Goal: Transaction & Acquisition: Book appointment/travel/reservation

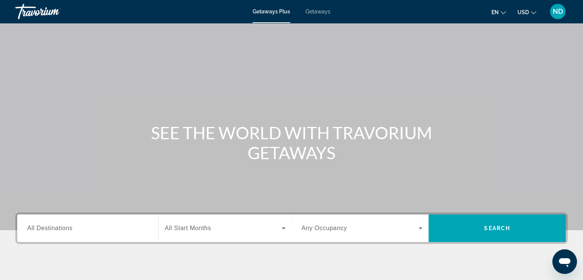
scroll to position [77, 0]
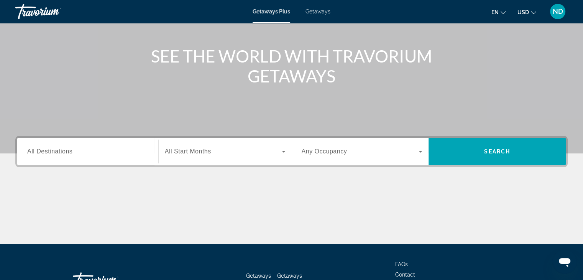
click at [48, 154] on span "All Destinations" at bounding box center [49, 151] width 45 height 7
click at [48, 154] on input "Destination All Destinations" at bounding box center [87, 151] width 121 height 9
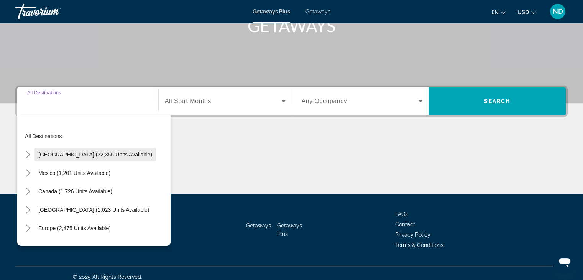
scroll to position [135, 0]
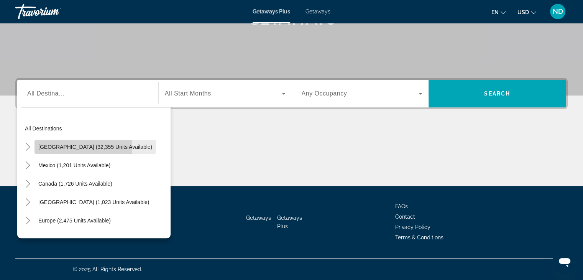
click at [49, 148] on span "United States (32,355 units available)" at bounding box center [95, 147] width 114 height 6
type input "**********"
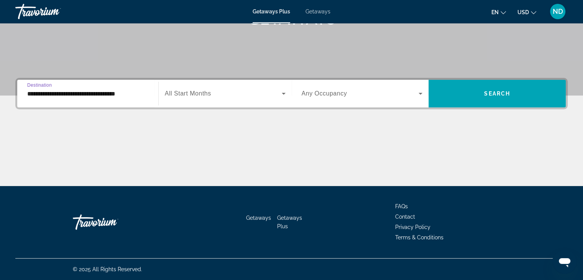
click at [190, 92] on span "All Start Months" at bounding box center [188, 93] width 46 height 7
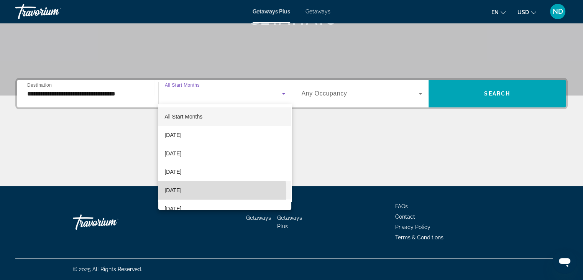
click at [181, 192] on span "December 2025" at bounding box center [172, 189] width 17 height 9
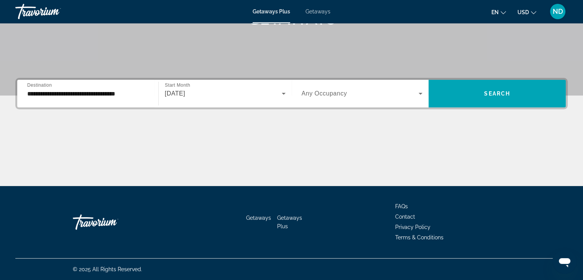
click at [319, 95] on span "Any Occupancy" at bounding box center [325, 93] width 46 height 7
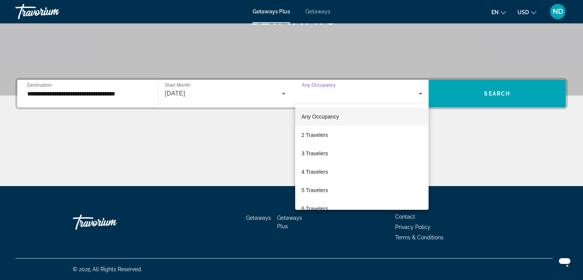
click at [279, 125] on div at bounding box center [291, 140] width 583 height 280
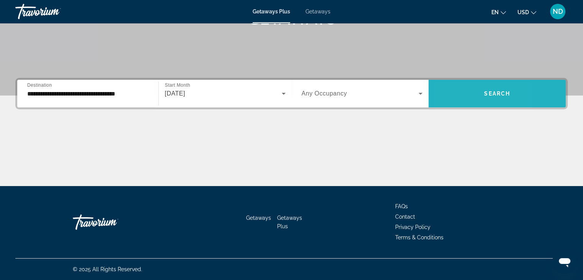
click at [453, 99] on span "Search widget" at bounding box center [496, 93] width 137 height 18
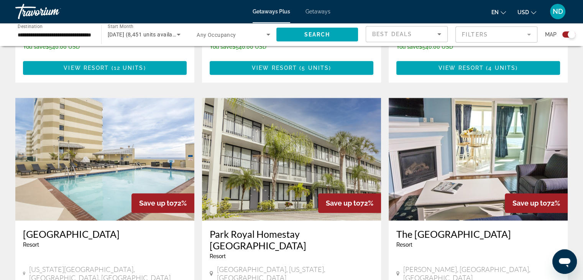
scroll to position [843, 0]
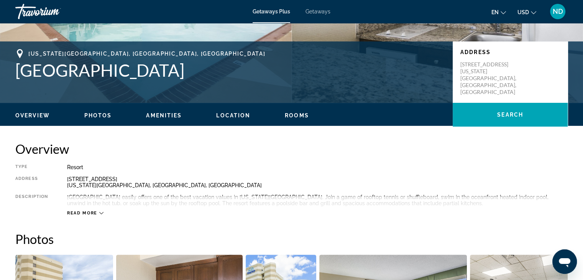
scroll to position [148, 0]
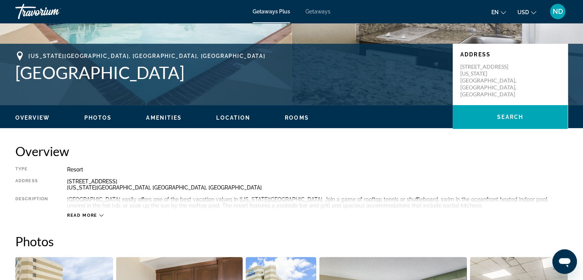
click at [317, 10] on span "Getaways" at bounding box center [317, 11] width 25 height 6
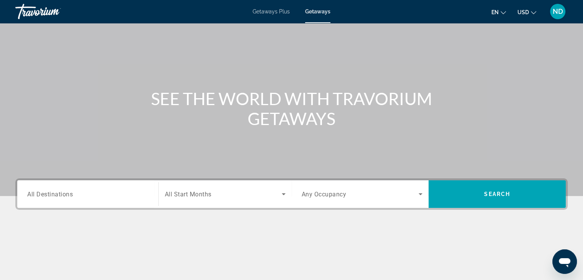
scroll to position [77, 0]
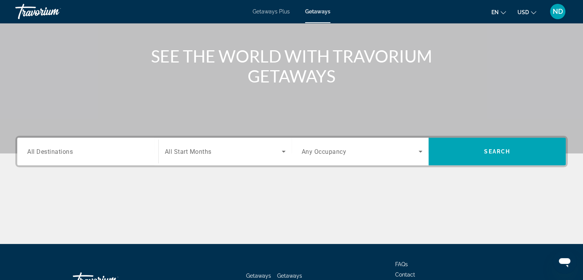
click at [258, 10] on span "Getaways Plus" at bounding box center [271, 11] width 37 height 6
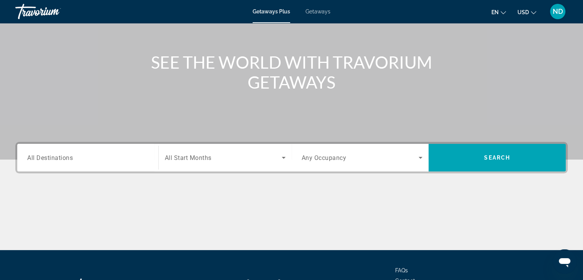
scroll to position [135, 0]
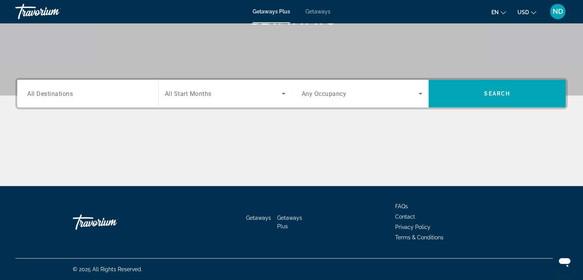
click at [65, 93] on span "All Destinations" at bounding box center [50, 93] width 46 height 7
click at [65, 93] on input "Destination All Destinations" at bounding box center [87, 93] width 121 height 9
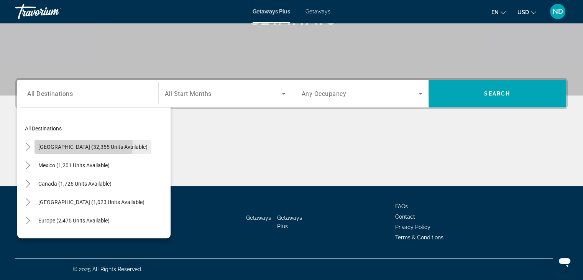
click at [75, 144] on span "United States (32,355 units available)" at bounding box center [92, 147] width 109 height 6
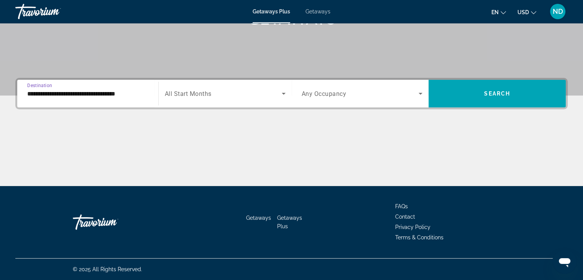
click at [84, 92] on input "**********" at bounding box center [87, 93] width 121 height 9
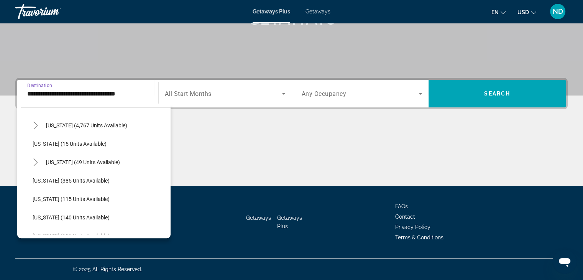
scroll to position [115, 0]
click at [85, 122] on span "Florida (4,767 units available)" at bounding box center [86, 124] width 81 height 6
type input "**********"
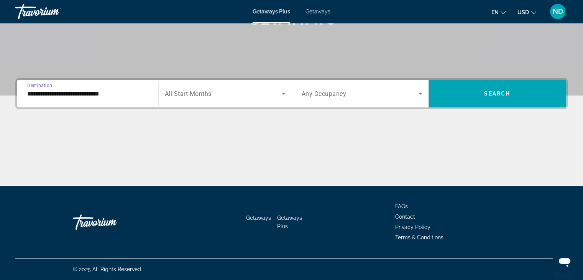
click at [184, 94] on span "All Start Months" at bounding box center [188, 93] width 47 height 7
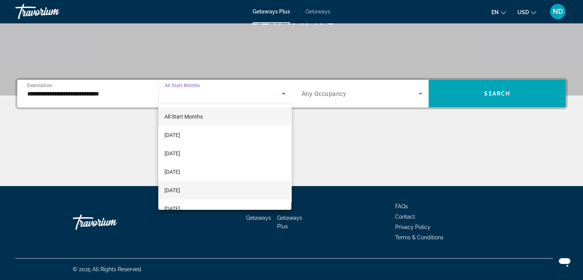
click at [180, 189] on span "December 2025" at bounding box center [172, 189] width 16 height 9
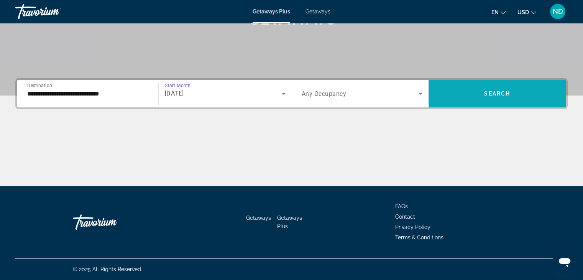
click at [466, 95] on span "Search widget" at bounding box center [496, 93] width 137 height 18
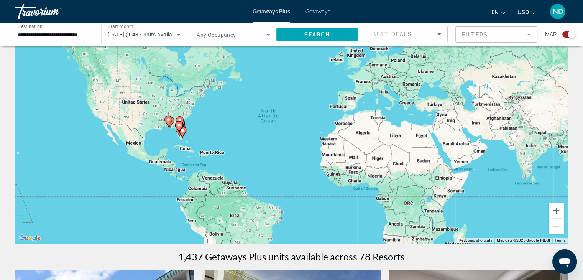
scroll to position [77, 0]
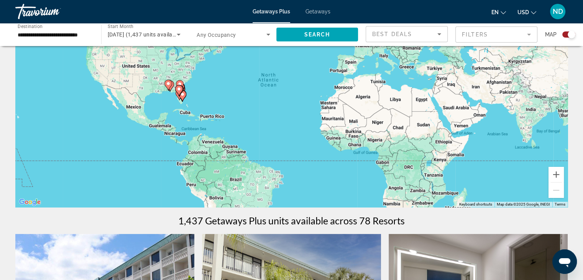
click at [183, 98] on icon "Main content" at bounding box center [182, 96] width 7 height 10
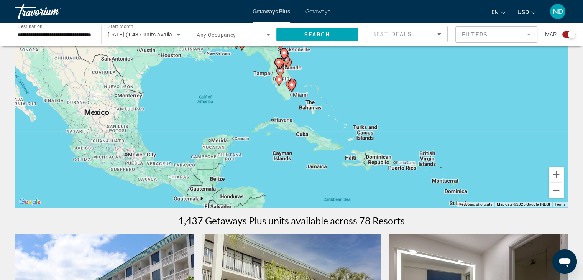
click at [278, 84] on icon "Main content" at bounding box center [279, 80] width 8 height 11
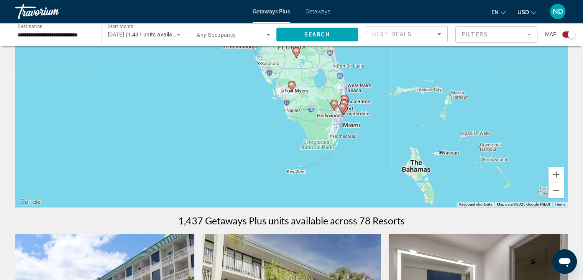
click at [343, 116] on div "To navigate, press the arrow keys. To activate drag with keyboard, press Alt + …" at bounding box center [291, 92] width 552 height 230
click at [344, 115] on div "To activate drag with keyboard, press Alt + Enter. Once in keyboard drag state,…" at bounding box center [291, 92] width 552 height 230
click at [337, 117] on div "To activate drag with keyboard, press Alt + Enter. Once in keyboard drag state,…" at bounding box center [291, 92] width 552 height 230
click at [333, 108] on icon "Main content" at bounding box center [333, 105] width 7 height 10
type input "**********"
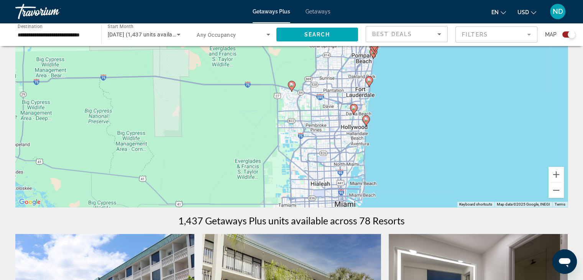
click at [365, 122] on icon "Main content" at bounding box center [365, 121] width 7 height 10
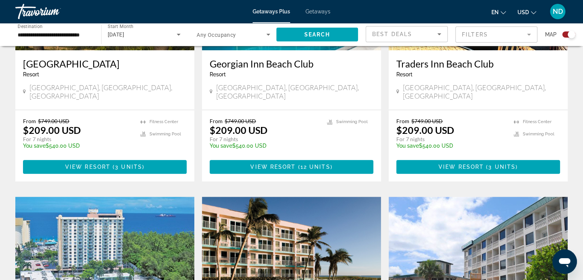
scroll to position [383, 0]
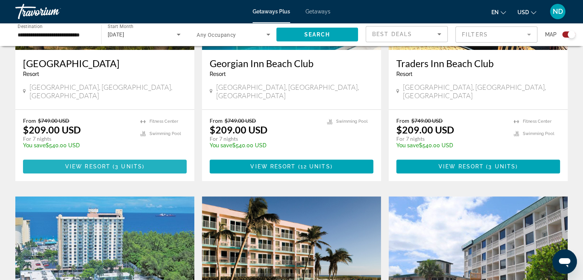
click at [77, 157] on span "Main content" at bounding box center [105, 166] width 164 height 18
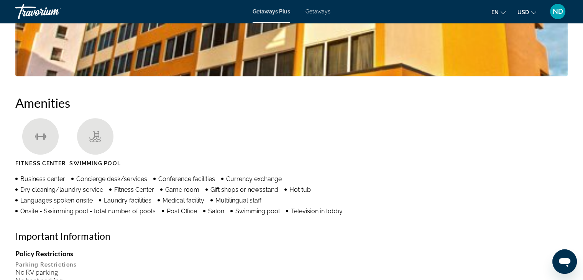
scroll to position [428, 0]
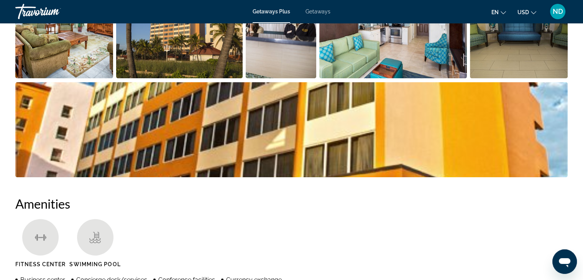
click at [312, 11] on span "Getaways" at bounding box center [317, 11] width 25 height 6
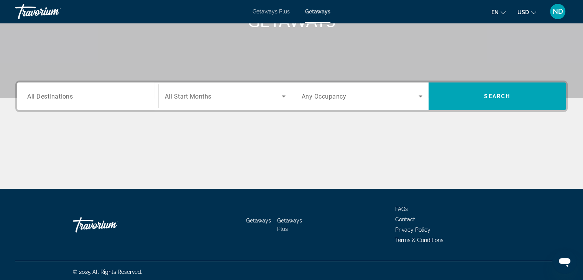
scroll to position [135, 0]
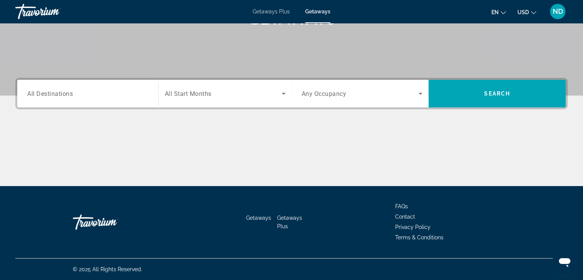
click at [67, 92] on span "All Destinations" at bounding box center [50, 93] width 46 height 7
click at [67, 92] on input "Destination All Destinations" at bounding box center [87, 93] width 121 height 9
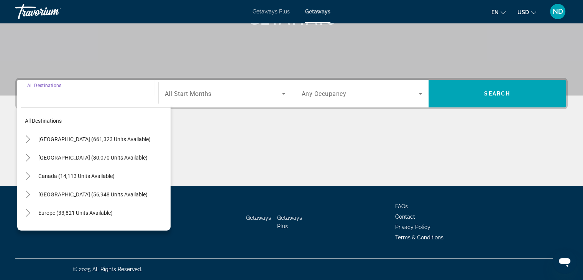
click at [79, 140] on span "United States (661,323 units available)" at bounding box center [94, 139] width 112 height 6
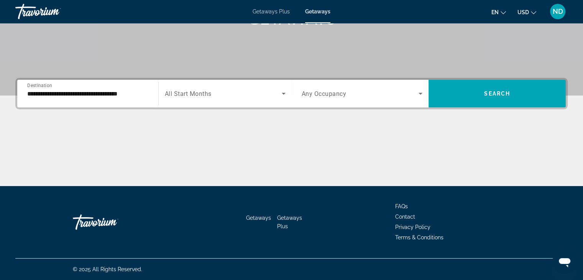
click at [205, 92] on span "All Start Months" at bounding box center [188, 93] width 47 height 7
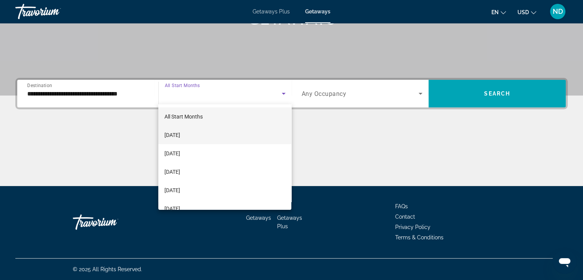
click at [180, 133] on span "September 2025" at bounding box center [172, 134] width 16 height 9
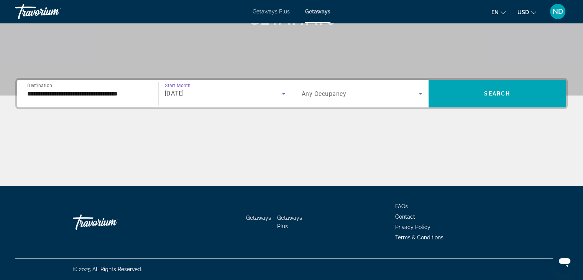
click at [120, 93] on input "**********" at bounding box center [87, 93] width 121 height 9
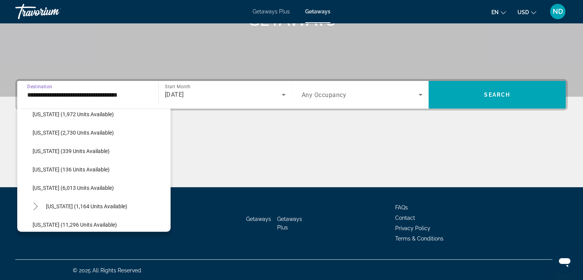
scroll to position [230, 0]
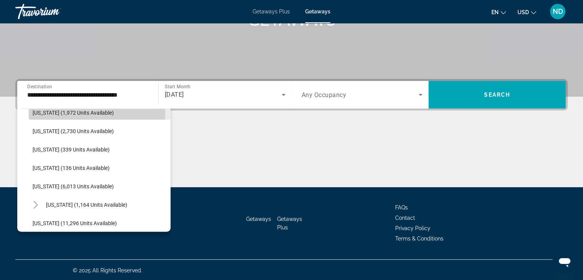
click at [81, 112] on span "Illinois (1,972 units available)" at bounding box center [73, 113] width 81 height 6
type input "**********"
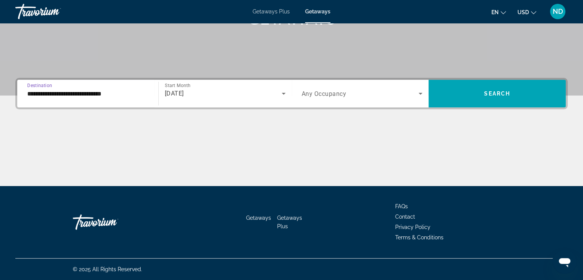
click at [320, 97] on span "Any Occupancy" at bounding box center [324, 93] width 45 height 7
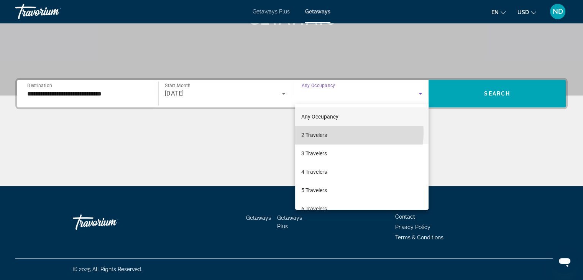
click at [317, 132] on span "2 Travelers" at bounding box center [314, 134] width 26 height 9
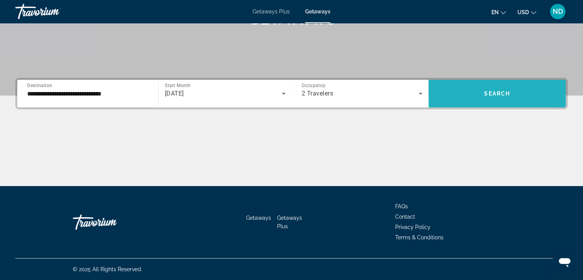
click at [461, 92] on span "Search widget" at bounding box center [496, 93] width 137 height 18
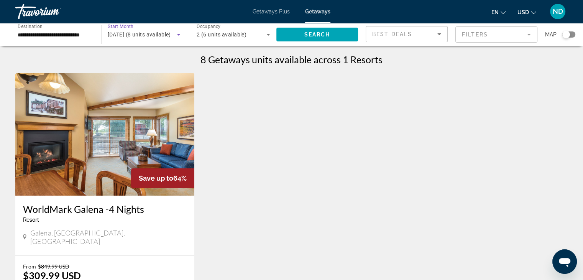
click at [151, 33] on span "September 2025 (8 units available)" at bounding box center [139, 34] width 63 height 6
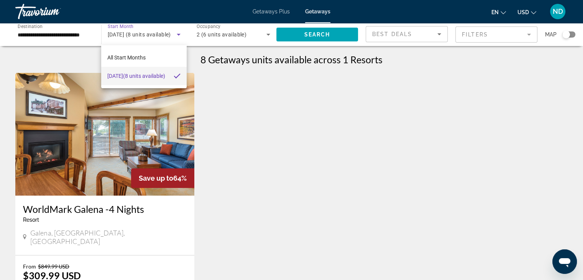
click at [119, 33] on div at bounding box center [291, 140] width 583 height 280
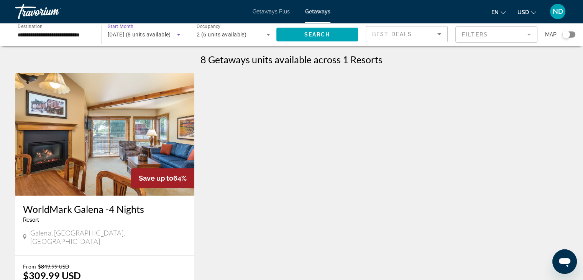
click at [121, 36] on span "September 2025 (8 units available)" at bounding box center [139, 34] width 63 height 6
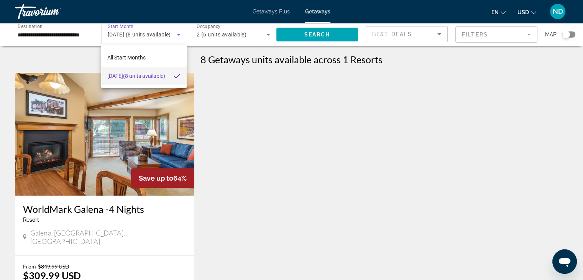
click at [63, 30] on div at bounding box center [291, 140] width 583 height 280
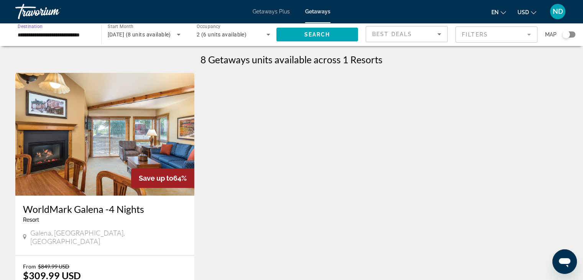
click at [61, 32] on input "**********" at bounding box center [55, 34] width 74 height 9
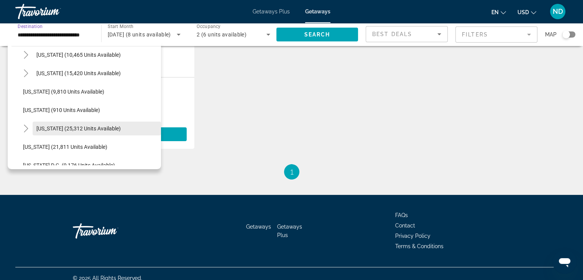
scroll to position [722, 0]
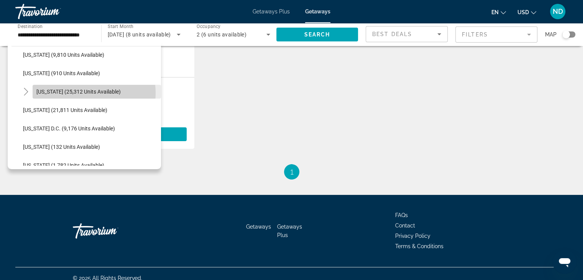
click at [82, 93] on span "Virginia (25,312 units available)" at bounding box center [78, 92] width 84 height 6
type input "**********"
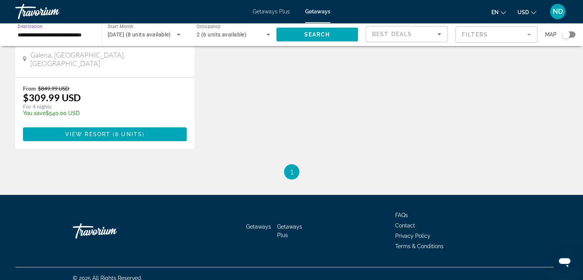
click at [163, 36] on span "September 2025 (8 units available)" at bounding box center [139, 34] width 63 height 6
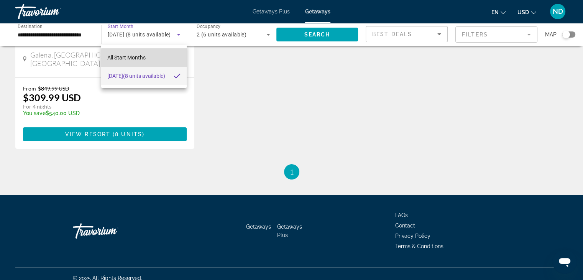
click at [147, 61] on mat-option "All Start Months" at bounding box center [143, 57] width 85 height 18
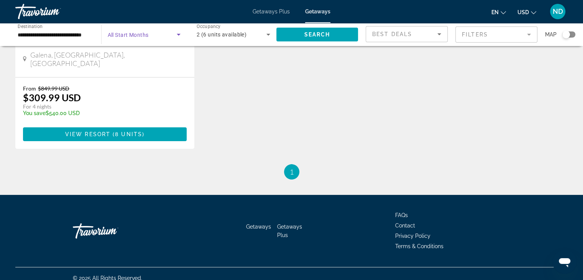
click at [134, 39] on span "Search widget" at bounding box center [142, 34] width 69 height 9
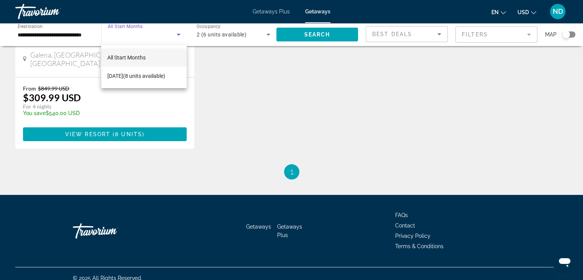
click at [209, 53] on div at bounding box center [291, 140] width 583 height 280
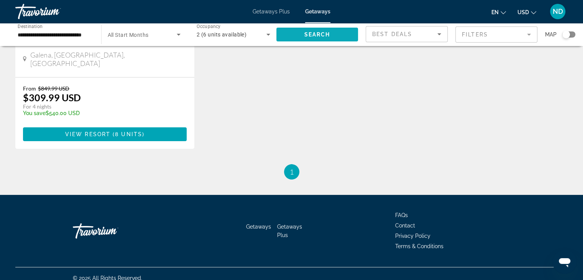
click at [297, 31] on span "Search widget" at bounding box center [317, 34] width 82 height 18
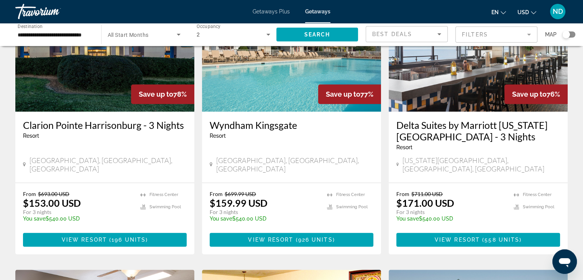
scroll to position [690, 0]
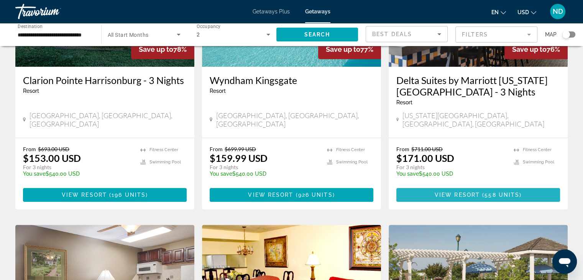
click at [481, 192] on span "Main content" at bounding box center [481, 195] width 2 height 6
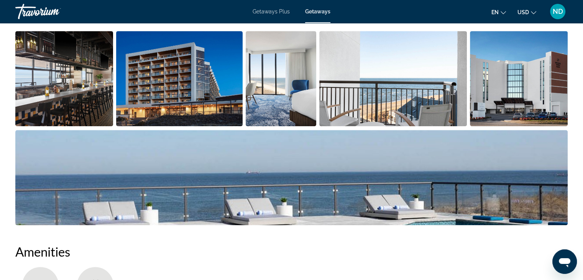
scroll to position [460, 0]
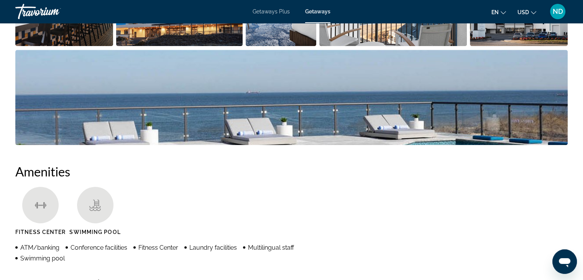
click at [204, 105] on img "Open full-screen image slider" at bounding box center [291, 97] width 552 height 95
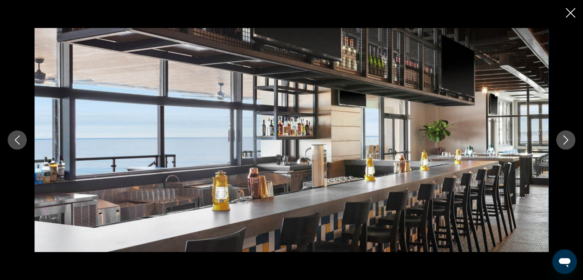
scroll to position [575, 0]
click at [566, 144] on button "Next image" at bounding box center [565, 139] width 19 height 19
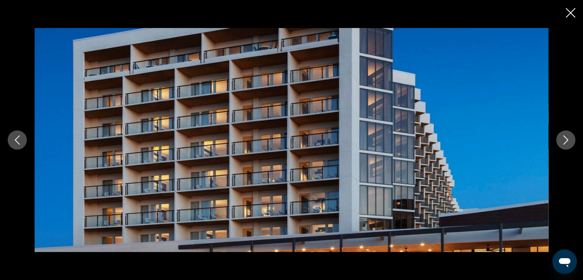
click at [566, 142] on icon "Next image" at bounding box center [565, 139] width 9 height 9
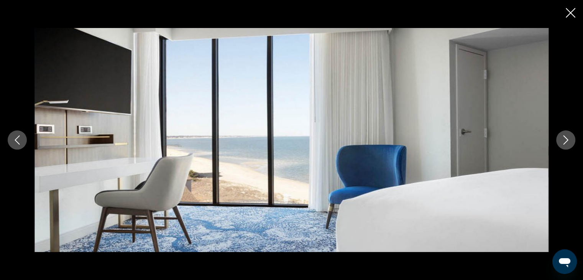
click at [566, 142] on icon "Next image" at bounding box center [565, 139] width 9 height 9
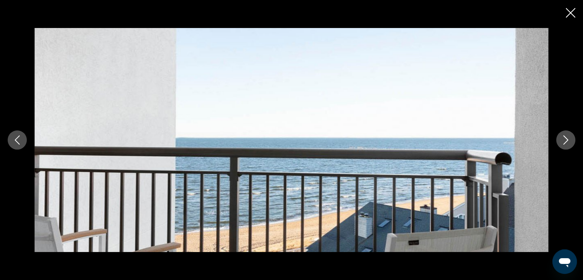
click at [566, 142] on icon "Next image" at bounding box center [565, 139] width 9 height 9
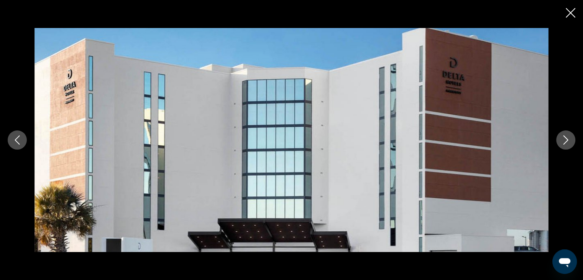
click at [566, 142] on icon "Next image" at bounding box center [565, 139] width 9 height 9
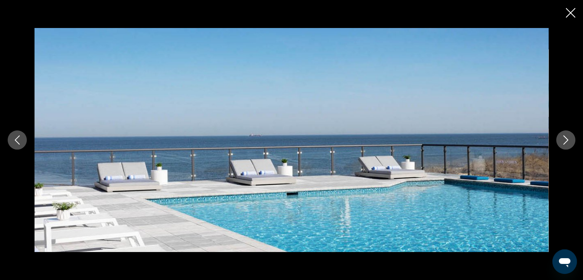
click at [566, 142] on icon "Next image" at bounding box center [565, 139] width 9 height 9
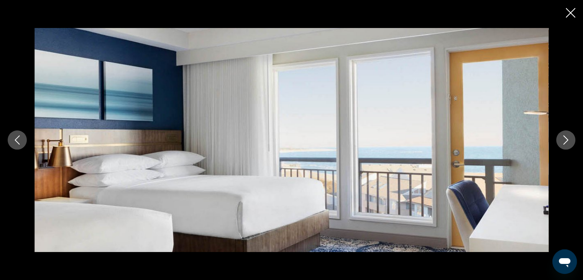
click at [566, 142] on icon "Next image" at bounding box center [565, 139] width 5 height 9
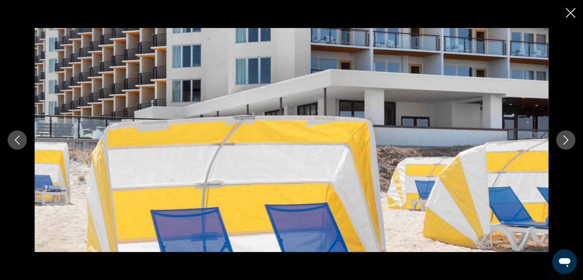
click at [566, 141] on icon "Next image" at bounding box center [565, 139] width 5 height 9
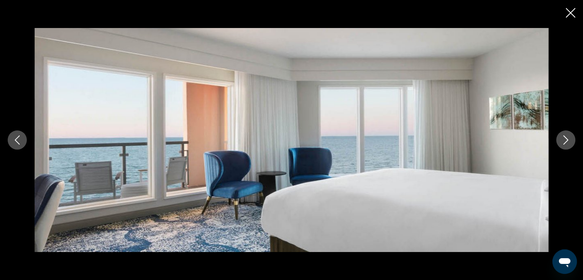
click at [566, 141] on icon "Next image" at bounding box center [565, 139] width 5 height 9
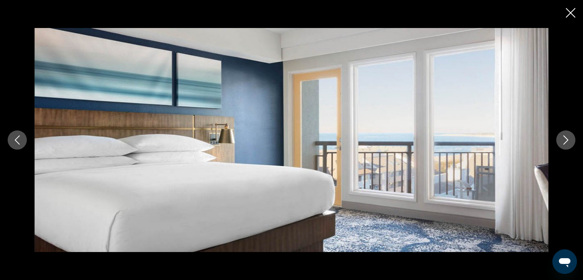
click at [566, 141] on icon "Next image" at bounding box center [565, 139] width 5 height 9
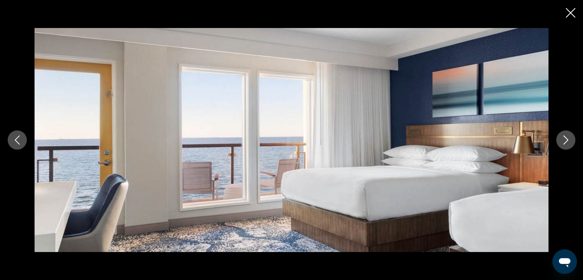
click at [567, 16] on icon "Close slideshow" at bounding box center [571, 13] width 10 height 10
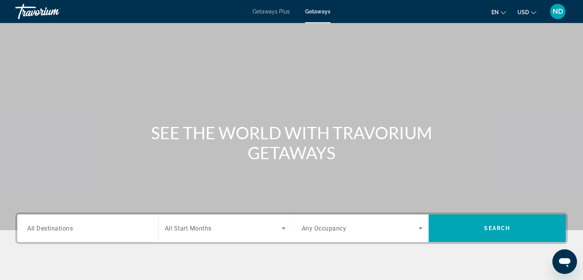
click at [45, 230] on span "All Destinations" at bounding box center [50, 227] width 46 height 7
click at [45, 230] on input "Destination All Destinations" at bounding box center [87, 228] width 121 height 9
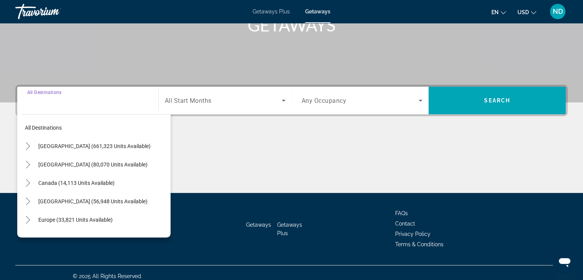
scroll to position [135, 0]
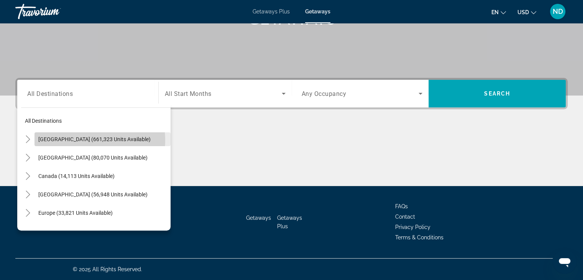
click at [86, 140] on span "United States (661,323 units available)" at bounding box center [94, 139] width 112 height 6
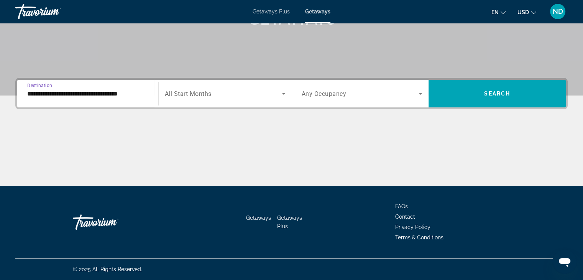
click at [72, 94] on input "**********" at bounding box center [87, 93] width 121 height 9
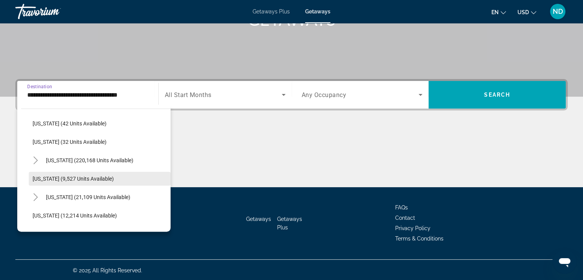
scroll to position [115, 0]
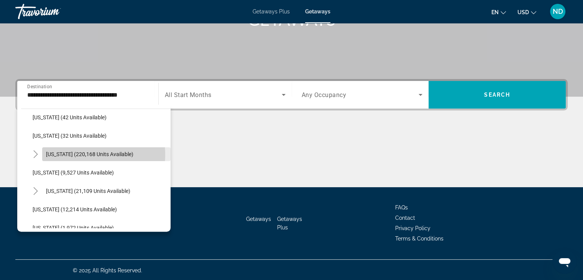
click at [74, 154] on span "Florida (220,168 units available)" at bounding box center [89, 154] width 87 height 6
type input "**********"
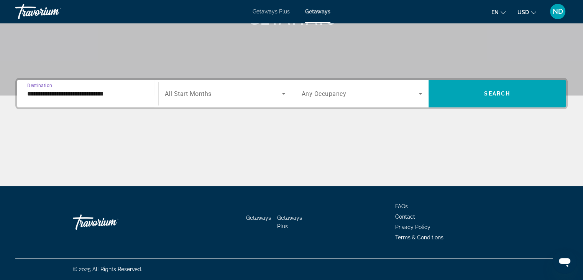
click at [200, 95] on span "All Start Months" at bounding box center [188, 93] width 47 height 7
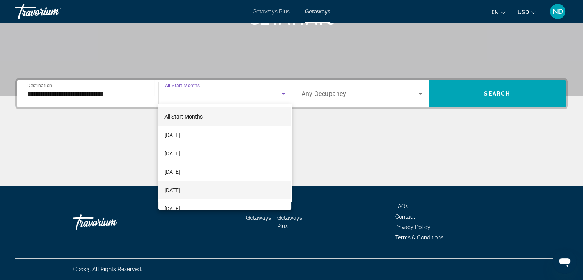
click at [180, 189] on span "December 2025" at bounding box center [172, 189] width 16 height 9
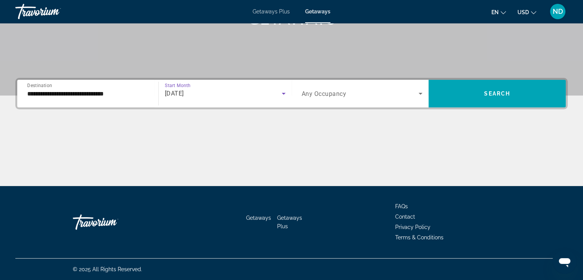
click at [323, 94] on span "Any Occupancy" at bounding box center [324, 93] width 45 height 7
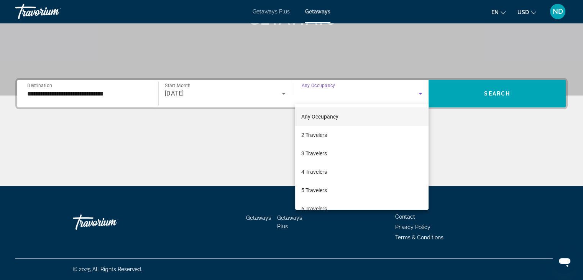
click at [284, 146] on div at bounding box center [291, 140] width 583 height 280
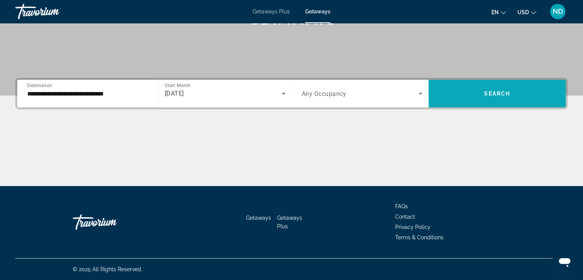
click at [461, 94] on span "Search widget" at bounding box center [496, 93] width 137 height 18
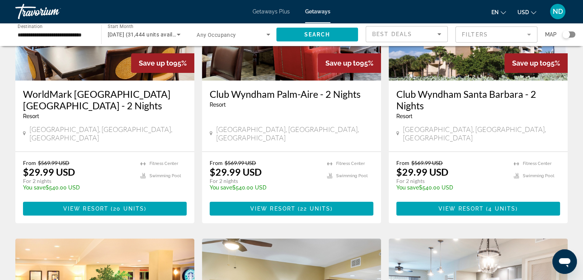
scroll to position [38, 0]
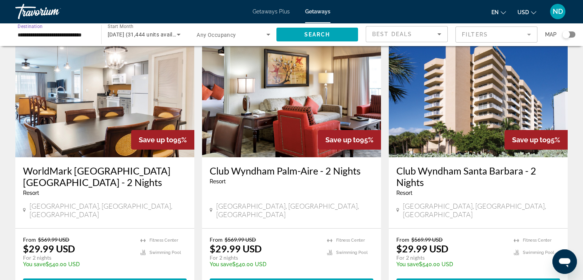
click at [71, 34] on input "**********" at bounding box center [55, 34] width 74 height 9
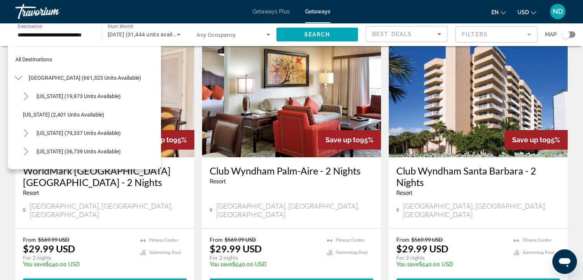
scroll to position [101, 0]
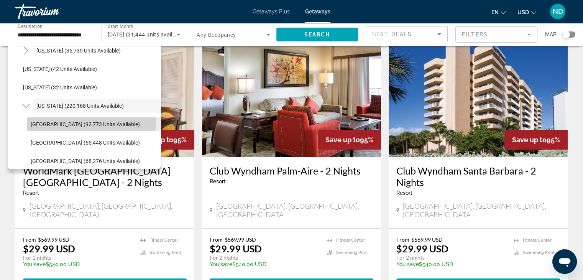
click at [65, 119] on span "Search widget" at bounding box center [94, 124] width 134 height 18
type input "**********"
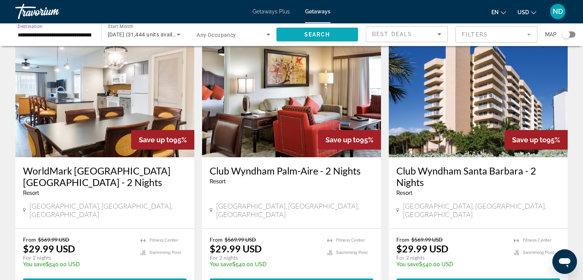
click at [321, 34] on span "Search" at bounding box center [317, 34] width 26 height 6
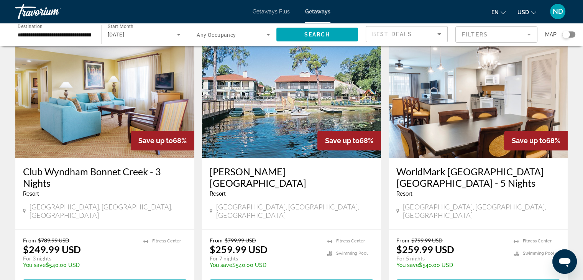
scroll to position [841, 0]
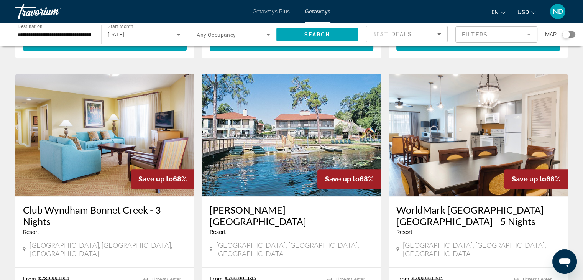
click at [123, 97] on img "Main content" at bounding box center [104, 135] width 179 height 123
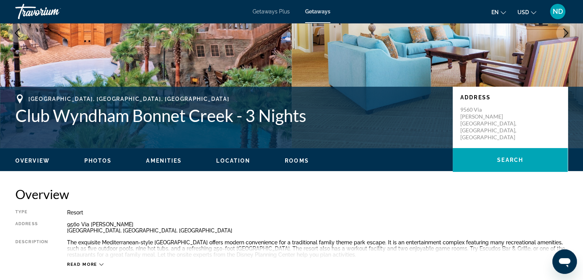
scroll to position [38, 0]
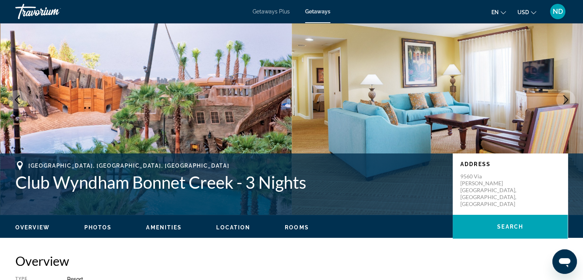
click at [565, 97] on icon "Next image" at bounding box center [565, 99] width 5 height 9
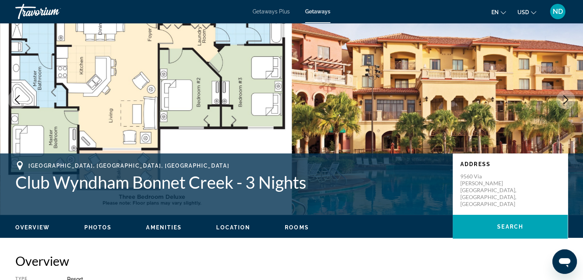
click at [564, 97] on icon "Next image" at bounding box center [565, 99] width 5 height 9
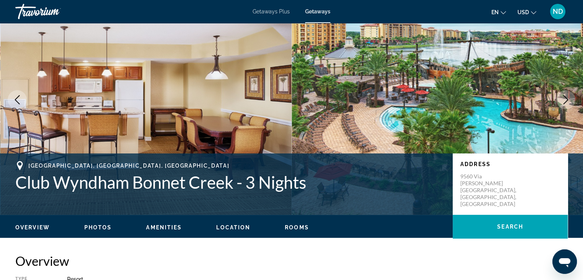
click at [564, 96] on icon "Next image" at bounding box center [565, 99] width 5 height 9
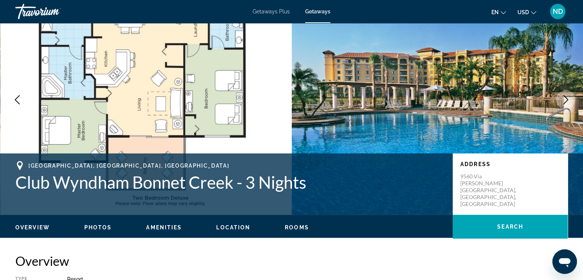
click at [564, 96] on icon "Next image" at bounding box center [565, 99] width 5 height 9
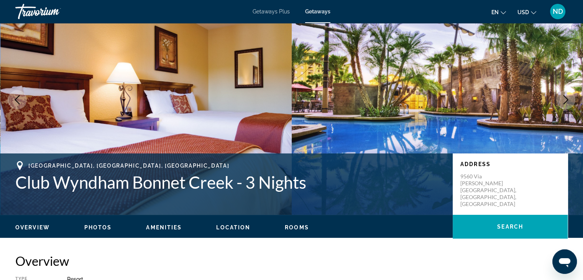
click at [564, 95] on icon "Next image" at bounding box center [565, 99] width 9 height 9
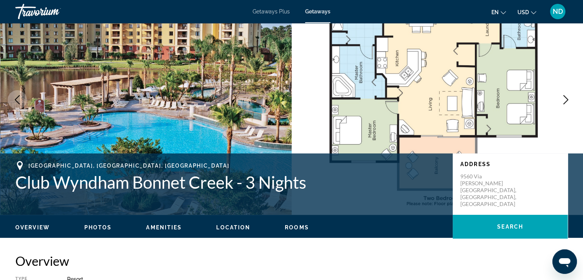
click at [563, 94] on button "Next image" at bounding box center [565, 99] width 19 height 19
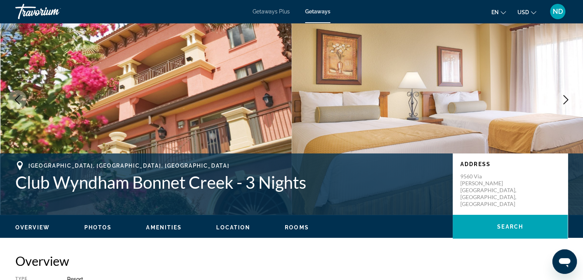
click at [563, 94] on button "Next image" at bounding box center [565, 99] width 19 height 19
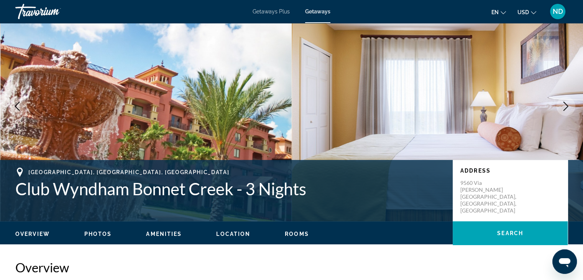
scroll to position [0, 0]
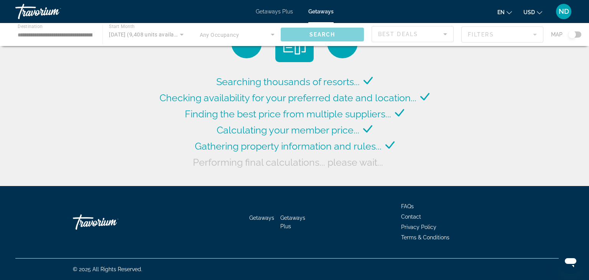
click at [491, 31] on div "Main content" at bounding box center [294, 34] width 589 height 23
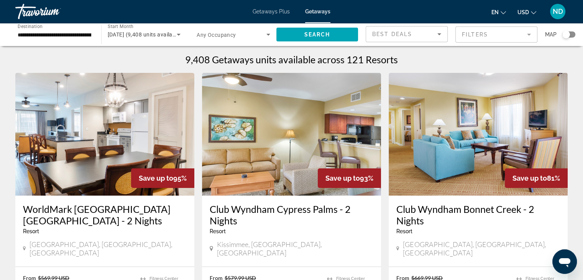
click at [533, 31] on mat-form-field "Filters" at bounding box center [496, 34] width 82 height 16
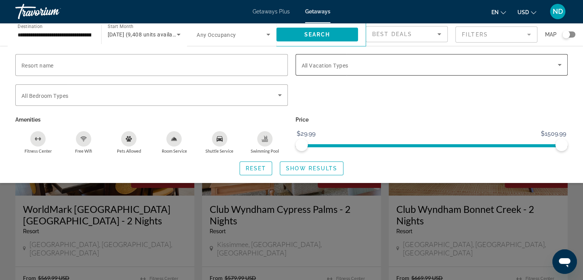
click at [340, 63] on span "All Vacation Types" at bounding box center [325, 65] width 47 height 6
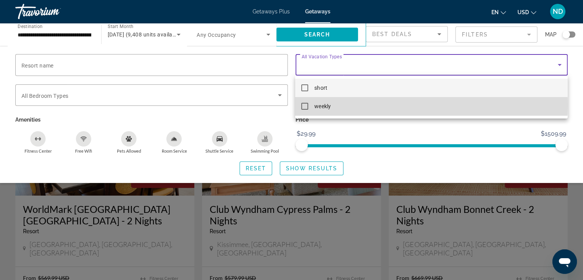
click at [305, 105] on mat-pseudo-checkbox at bounding box center [304, 106] width 7 height 7
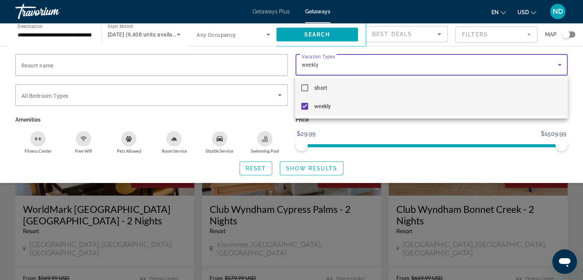
click at [302, 88] on mat-pseudo-checkbox at bounding box center [304, 87] width 7 height 7
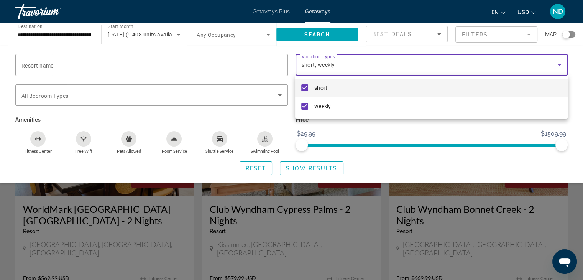
click at [328, 36] on div at bounding box center [291, 140] width 583 height 280
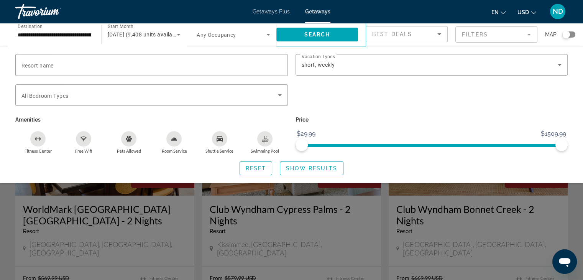
click at [257, 167] on span "Reset" at bounding box center [256, 168] width 21 height 6
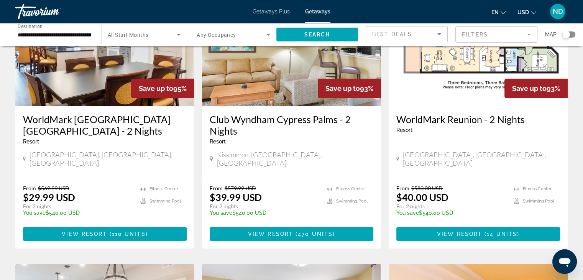
scroll to position [77, 0]
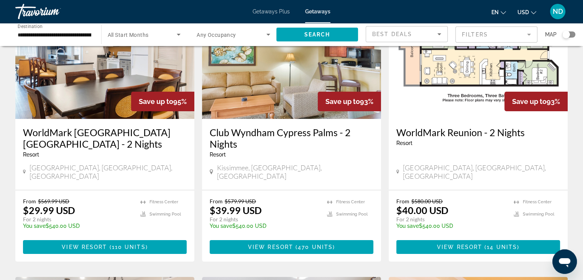
click at [463, 38] on mat-form-field "Filters" at bounding box center [496, 34] width 82 height 16
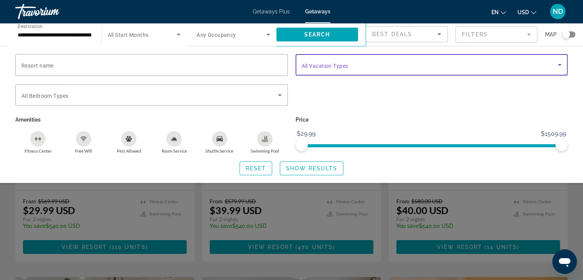
click at [356, 67] on span "Search widget" at bounding box center [430, 64] width 256 height 9
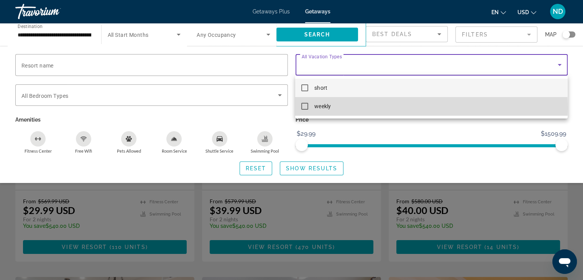
click at [304, 107] on mat-pseudo-checkbox at bounding box center [304, 106] width 7 height 7
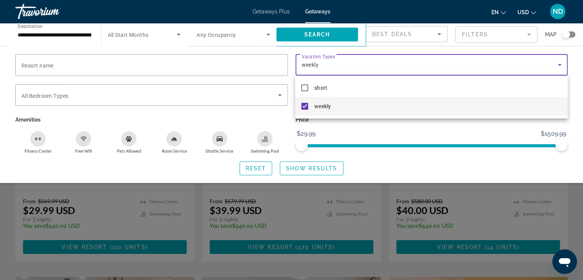
click at [250, 166] on div at bounding box center [291, 140] width 583 height 280
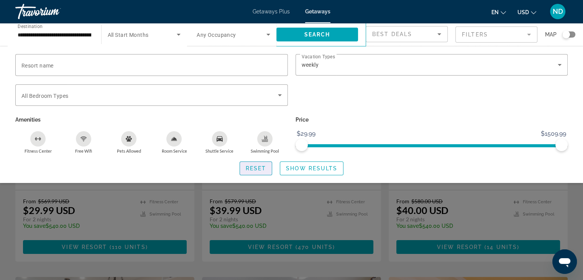
click at [262, 169] on span "Reset" at bounding box center [256, 168] width 21 height 6
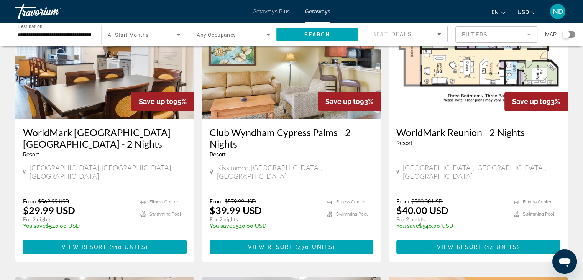
click at [477, 33] on mat-form-field "Filters" at bounding box center [496, 34] width 82 height 16
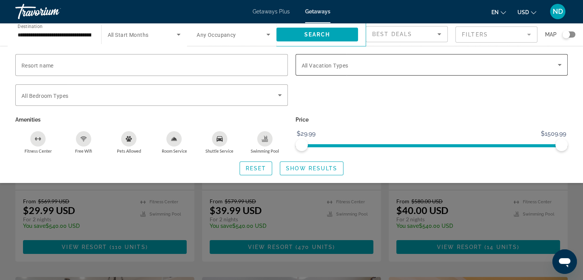
click at [411, 67] on span "Search widget" at bounding box center [430, 64] width 256 height 9
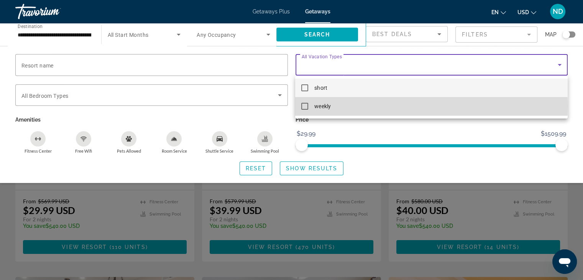
click at [307, 106] on mat-pseudo-checkbox at bounding box center [304, 106] width 7 height 7
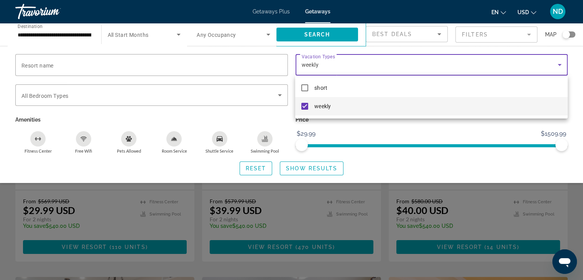
click at [466, 47] on div at bounding box center [291, 140] width 583 height 280
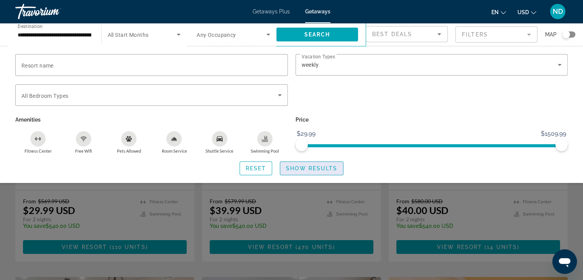
click at [299, 164] on span "Search widget" at bounding box center [311, 168] width 63 height 18
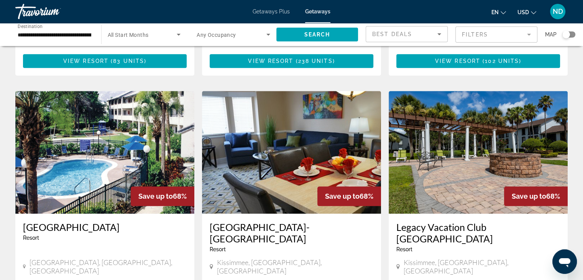
scroll to position [805, 0]
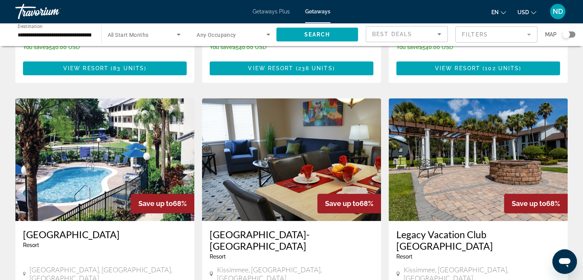
click at [100, 149] on img "Main content" at bounding box center [104, 159] width 179 height 123
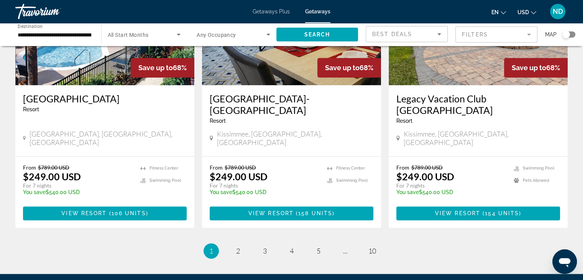
scroll to position [960, 0]
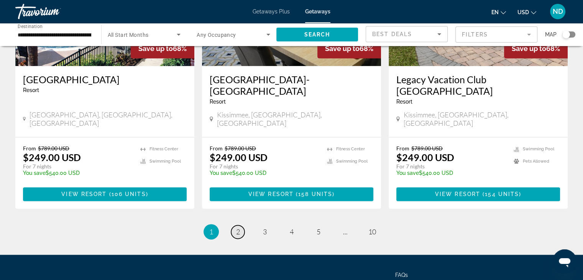
click at [238, 227] on span "2" at bounding box center [238, 231] width 4 height 8
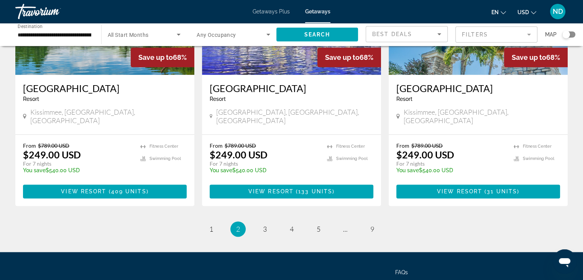
scroll to position [983, 0]
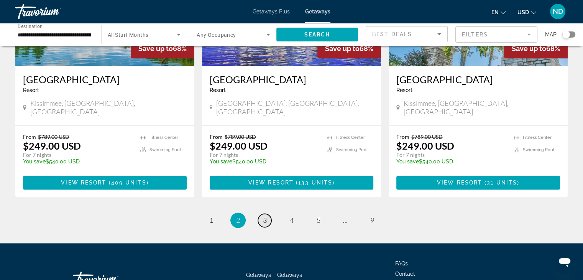
click at [266, 216] on span "3" at bounding box center [265, 220] width 4 height 8
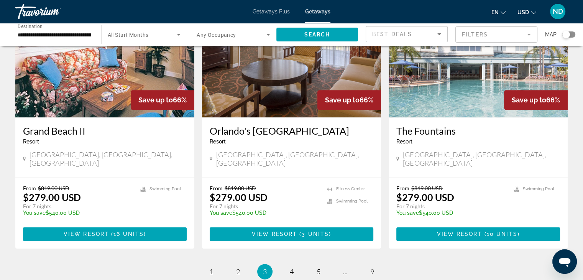
scroll to position [983, 0]
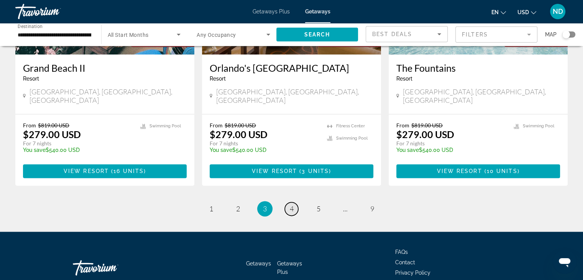
click at [290, 204] on span "4" at bounding box center [292, 208] width 4 height 8
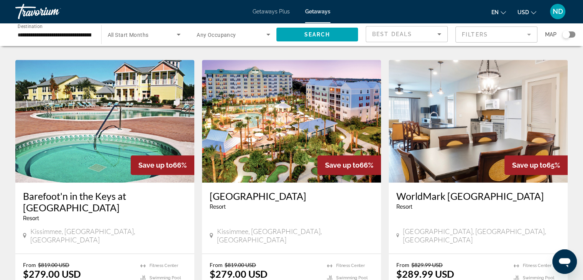
scroll to position [307, 0]
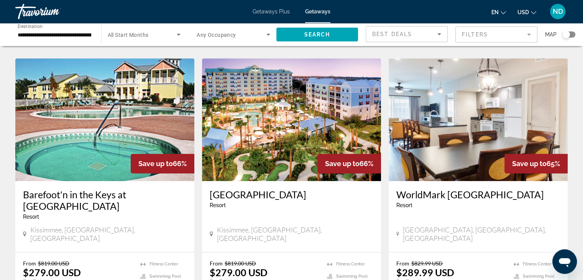
click at [246, 120] on img "Main content" at bounding box center [291, 119] width 179 height 123
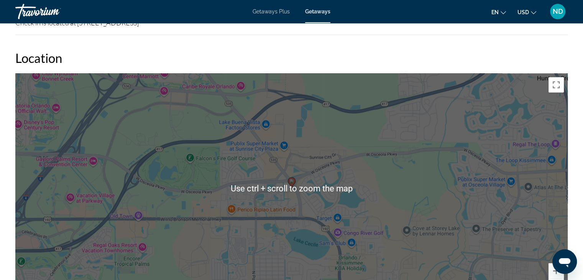
scroll to position [920, 0]
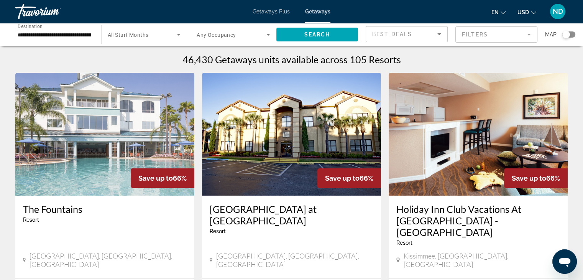
click at [117, 118] on img "Main content" at bounding box center [104, 134] width 179 height 123
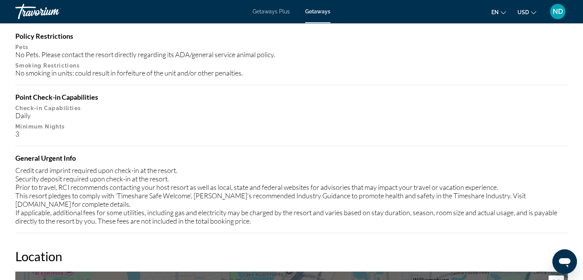
scroll to position [805, 0]
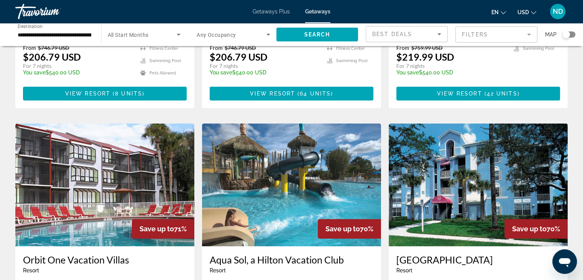
scroll to position [307, 0]
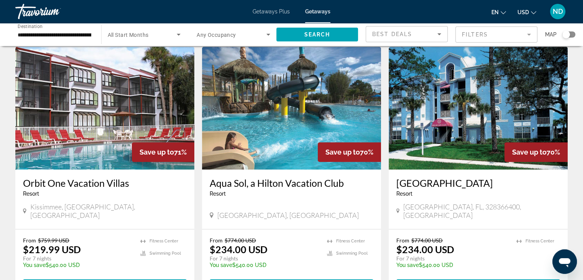
click at [262, 100] on img "Main content" at bounding box center [291, 108] width 179 height 123
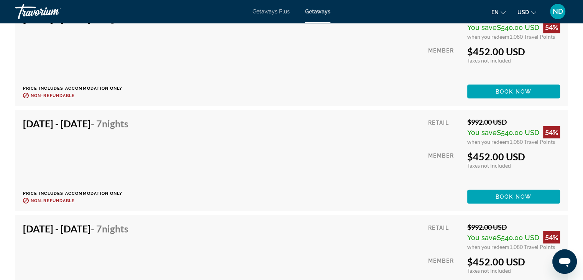
scroll to position [1763, 0]
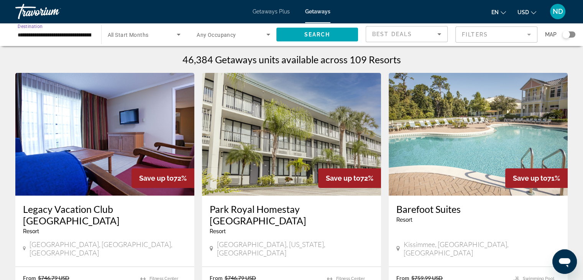
click at [71, 34] on input "**********" at bounding box center [55, 34] width 74 height 9
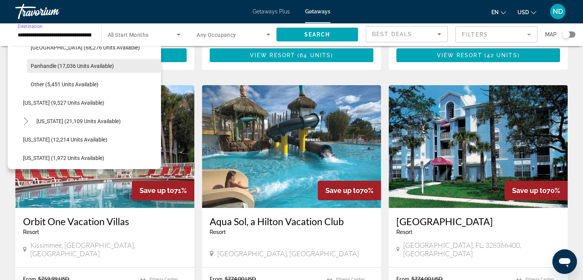
scroll to position [196, 0]
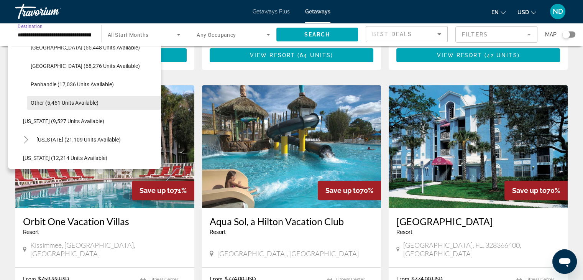
click at [71, 100] on span "Other (5,451 units available)" at bounding box center [65, 103] width 68 height 6
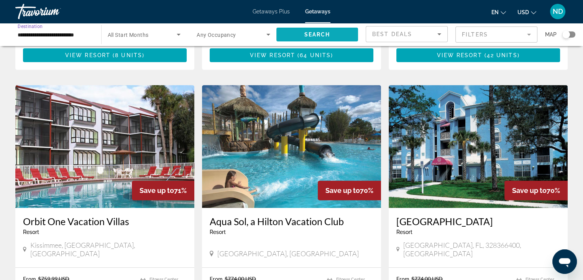
click at [287, 32] on span "Search widget" at bounding box center [317, 34] width 82 height 18
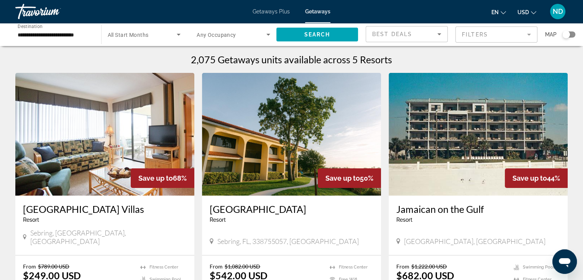
click at [147, 34] on span "All Start Months" at bounding box center [128, 35] width 41 height 6
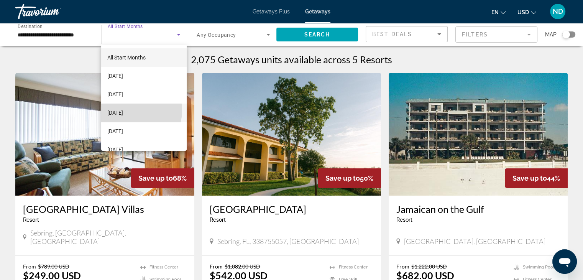
click at [123, 110] on span "December 2025" at bounding box center [115, 112] width 16 height 9
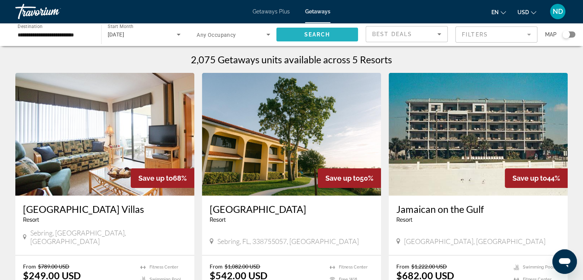
click at [313, 35] on span "Search" at bounding box center [317, 34] width 26 height 6
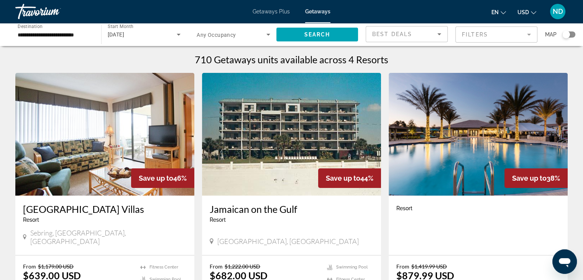
click at [69, 33] on input "**********" at bounding box center [55, 34] width 74 height 9
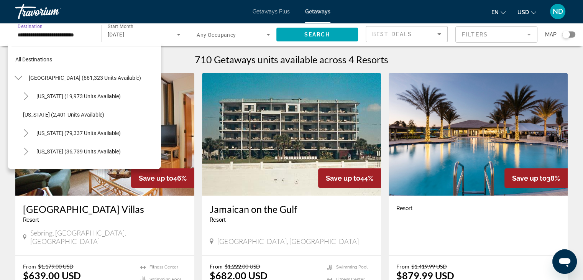
scroll to position [193, 0]
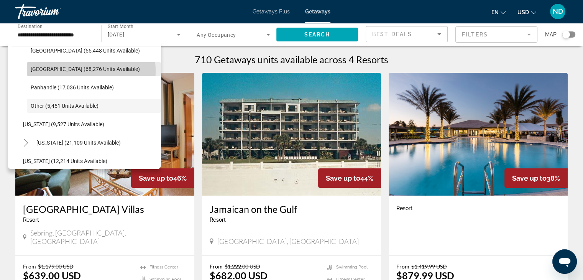
click at [68, 71] on span "West Coast (68,276 units available)" at bounding box center [85, 69] width 109 height 6
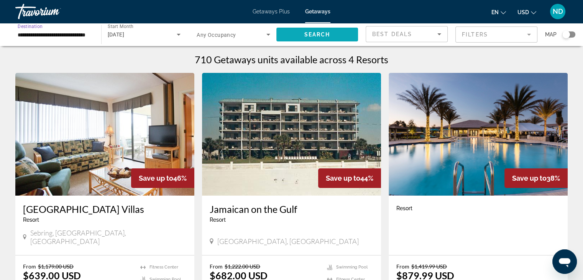
click at [315, 37] on span "Search" at bounding box center [317, 34] width 26 height 6
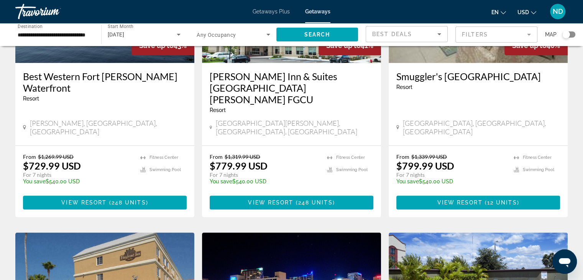
scroll to position [575, 0]
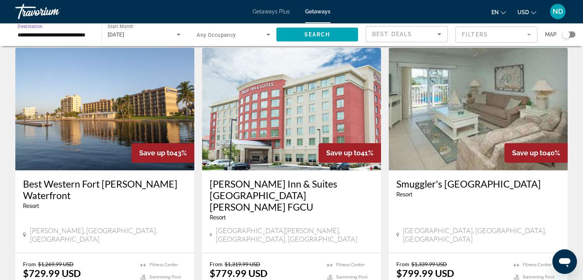
click at [70, 34] on input "**********" at bounding box center [55, 34] width 74 height 9
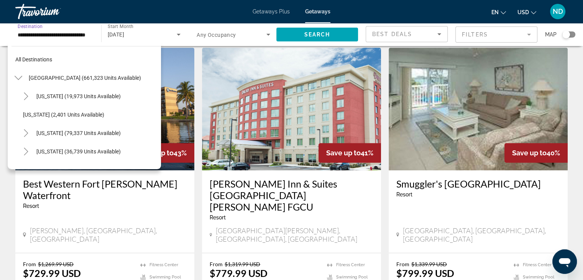
scroll to position [156, 0]
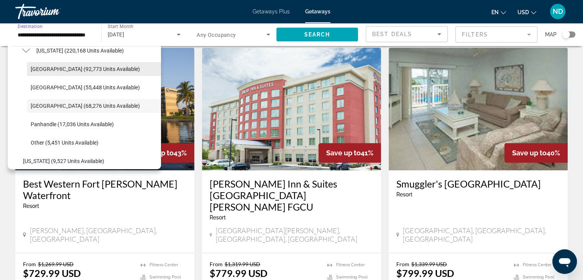
click at [65, 67] on span "Orlando & Disney Area (92,773 units available)" at bounding box center [85, 69] width 109 height 6
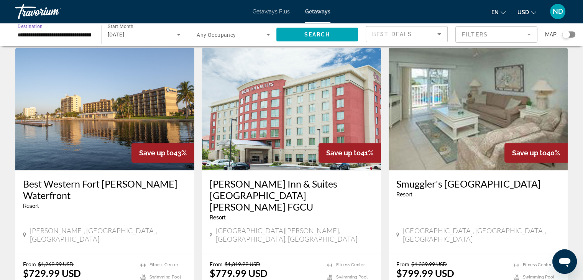
click at [64, 34] on input "**********" at bounding box center [55, 34] width 74 height 9
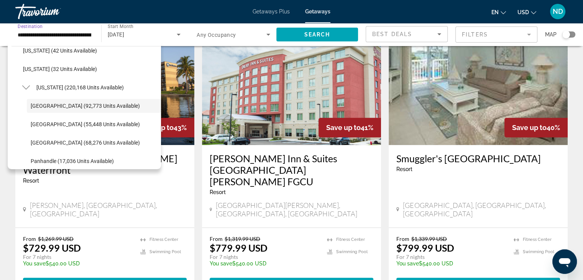
scroll to position [613, 0]
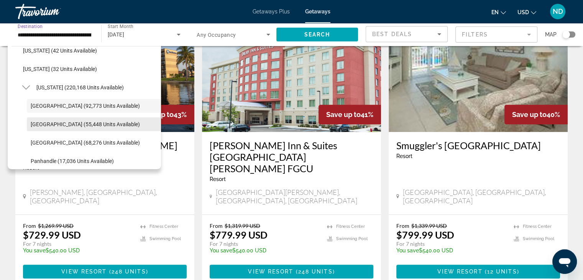
click at [45, 120] on span "Search widget" at bounding box center [94, 124] width 134 height 18
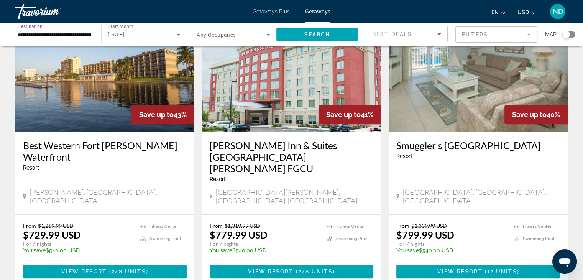
type input "**********"
click at [288, 37] on span "Search widget" at bounding box center [317, 34] width 82 height 18
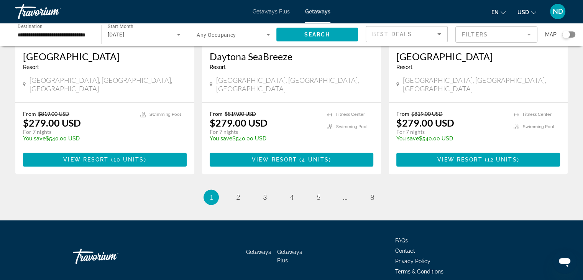
scroll to position [960, 0]
click at [238, 193] on span "2" at bounding box center [238, 197] width 4 height 8
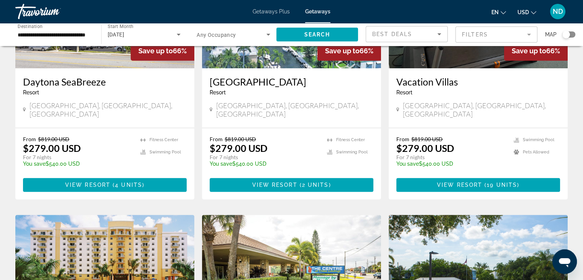
scroll to position [281, 0]
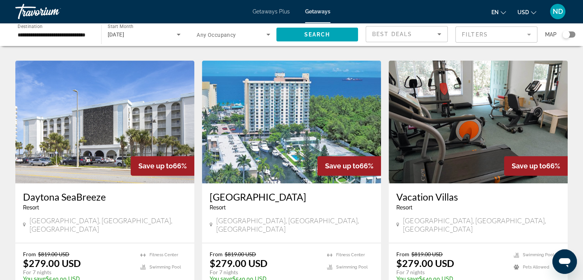
click at [273, 114] on img "Main content" at bounding box center [291, 122] width 179 height 123
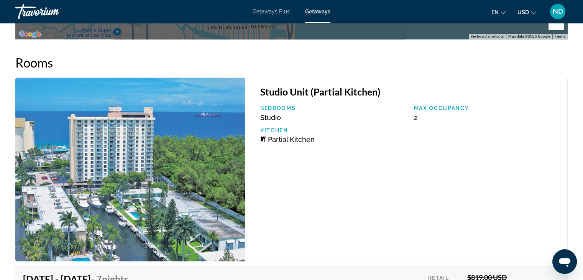
scroll to position [1300, 0]
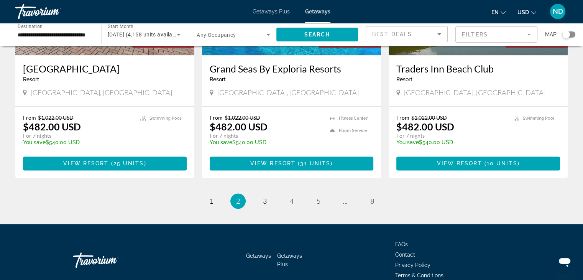
scroll to position [958, 0]
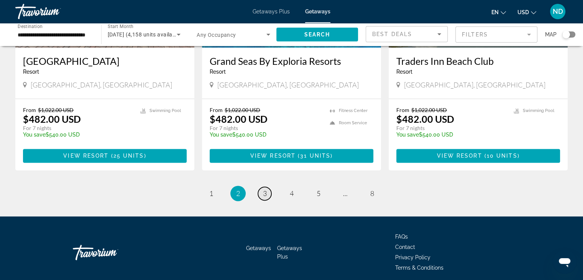
click at [266, 189] on span "3" at bounding box center [265, 193] width 4 height 8
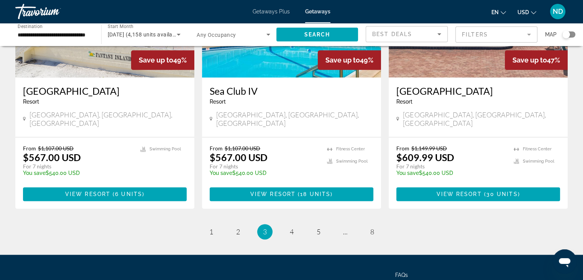
scroll to position [971, 0]
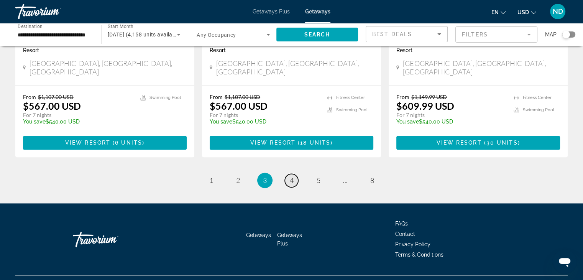
click at [293, 176] on span "4" at bounding box center [292, 180] width 4 height 8
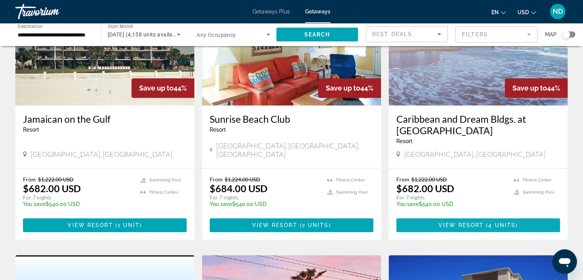
scroll to position [575, 0]
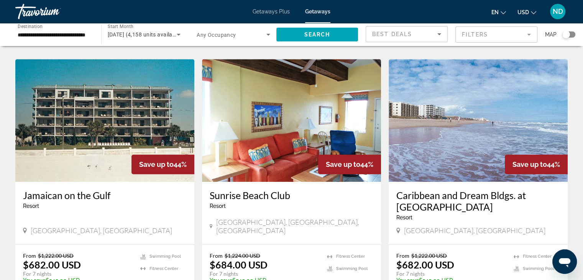
click at [489, 87] on img "Main content" at bounding box center [478, 120] width 179 height 123
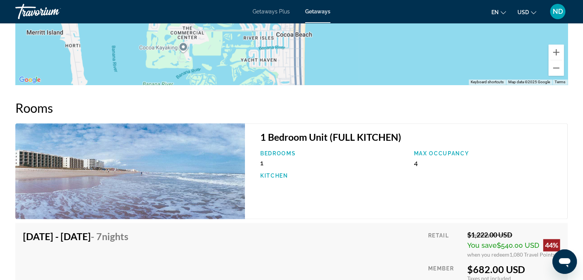
scroll to position [1111, 0]
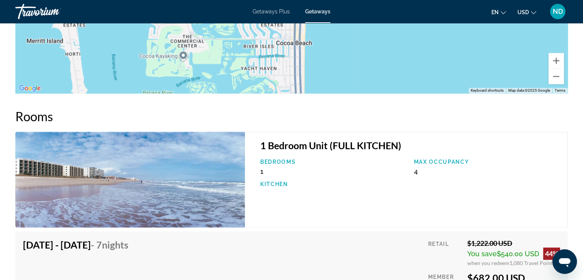
click at [184, 164] on img "Main content" at bounding box center [130, 179] width 230 height 96
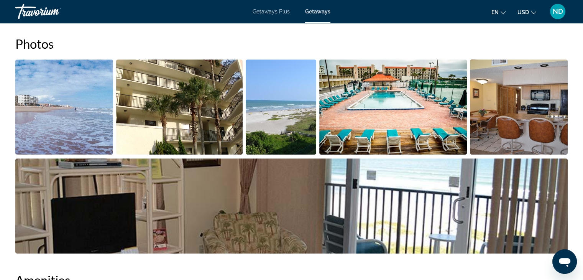
scroll to position [345, 0]
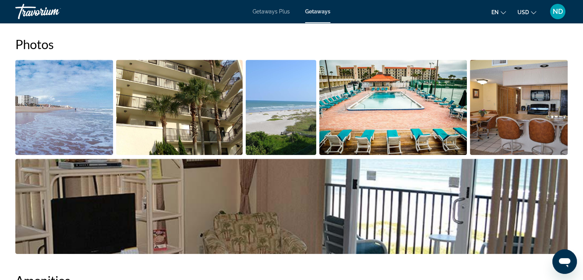
click at [169, 102] on img "Open full-screen image slider" at bounding box center [179, 107] width 126 height 95
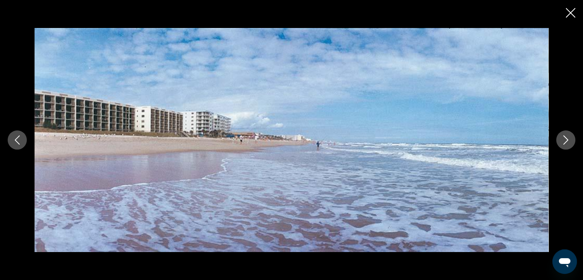
click at [563, 140] on icon "Next image" at bounding box center [565, 139] width 9 height 9
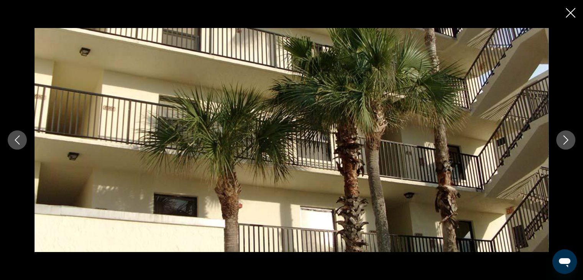
click at [563, 140] on icon "Next image" at bounding box center [565, 139] width 9 height 9
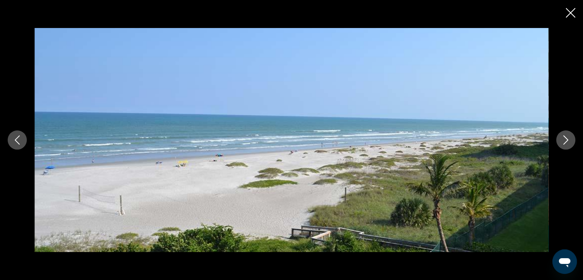
click at [563, 139] on icon "Next image" at bounding box center [565, 139] width 9 height 9
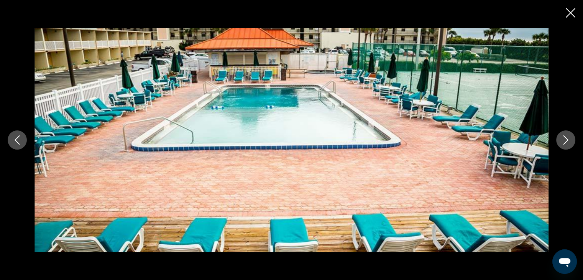
click at [563, 139] on icon "Next image" at bounding box center [565, 139] width 9 height 9
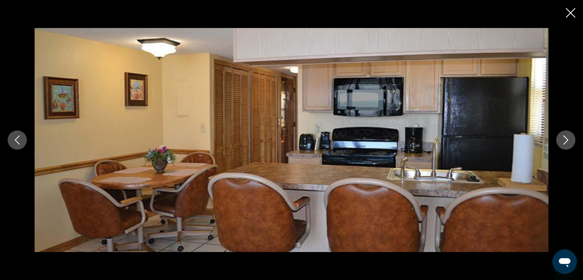
click at [563, 138] on icon "Next image" at bounding box center [565, 139] width 9 height 9
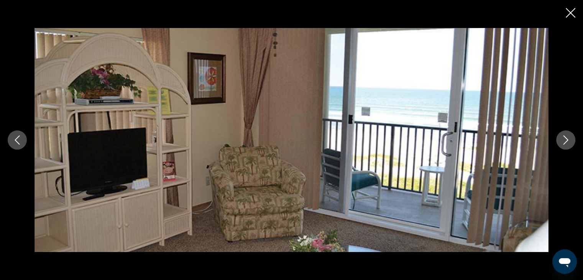
click at [563, 138] on icon "Next image" at bounding box center [565, 139] width 9 height 9
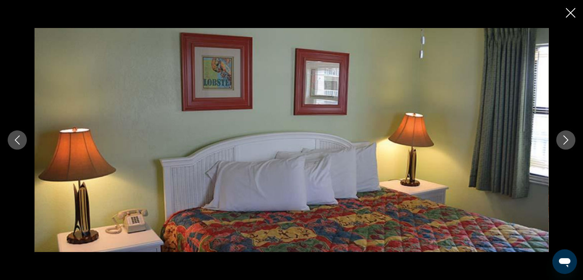
click at [563, 138] on icon "Next image" at bounding box center [565, 139] width 9 height 9
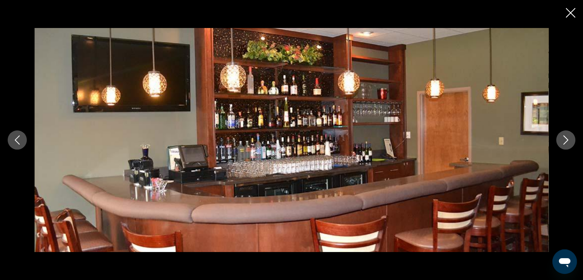
click at [563, 138] on icon "Next image" at bounding box center [565, 139] width 9 height 9
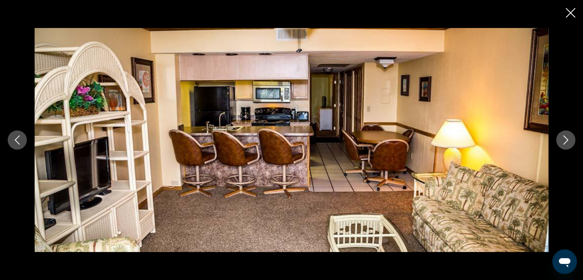
click at [563, 138] on icon "Next image" at bounding box center [565, 139] width 9 height 9
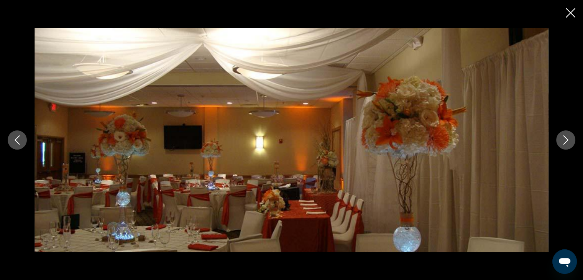
click at [563, 138] on icon "Next image" at bounding box center [565, 139] width 9 height 9
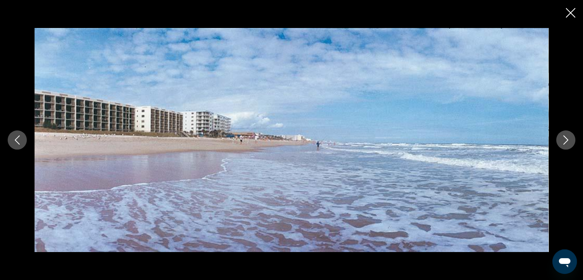
click at [563, 138] on icon "Next image" at bounding box center [565, 139] width 9 height 9
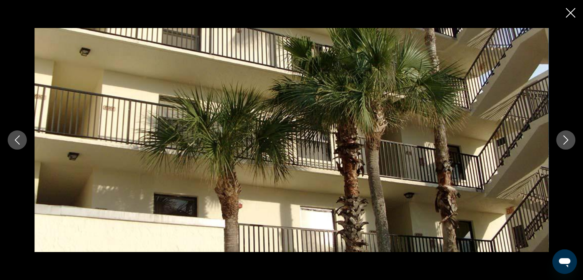
click at [563, 138] on icon "Next image" at bounding box center [565, 139] width 9 height 9
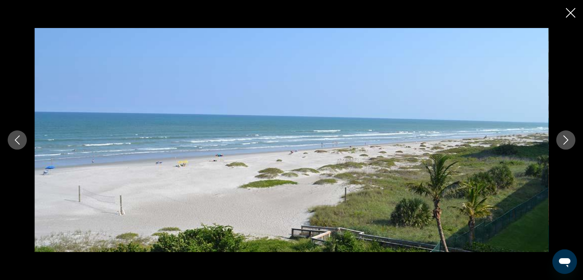
click at [563, 138] on icon "Next image" at bounding box center [565, 139] width 9 height 9
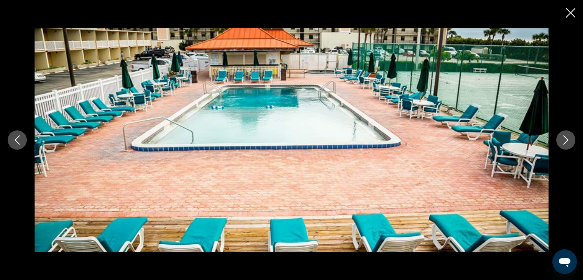
click at [563, 138] on icon "Next image" at bounding box center [565, 139] width 9 height 9
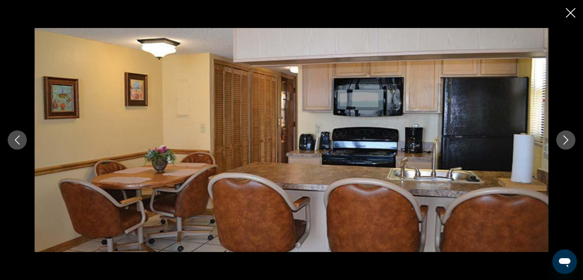
click at [569, 11] on icon "Close slideshow" at bounding box center [571, 13] width 10 height 10
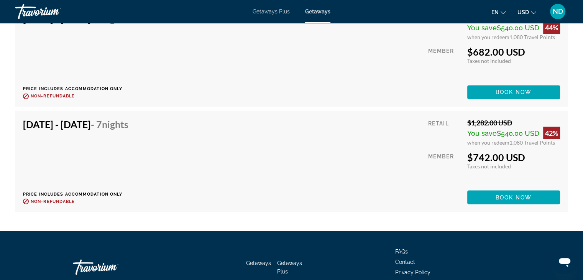
scroll to position [1382, 0]
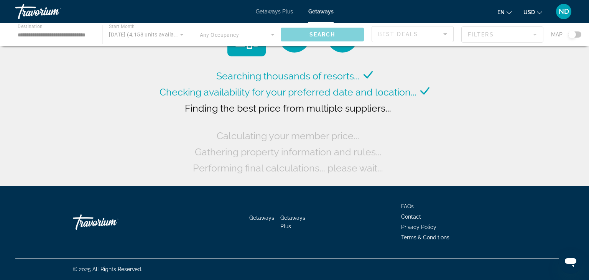
click at [70, 34] on div "Main content" at bounding box center [294, 34] width 589 height 23
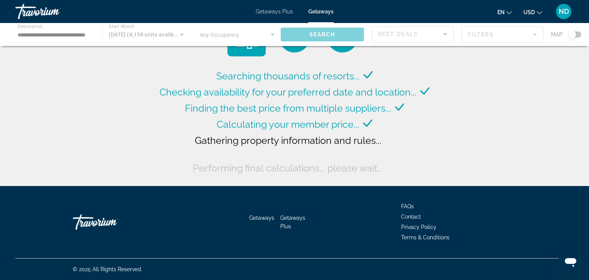
click at [71, 35] on div "Main content" at bounding box center [294, 34] width 589 height 23
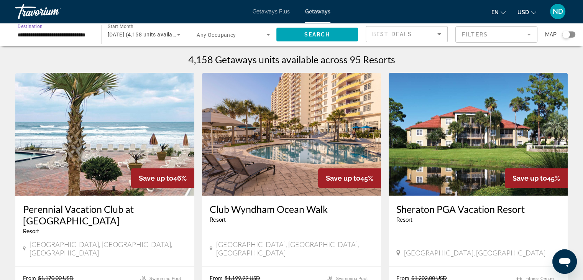
click at [40, 32] on input "**********" at bounding box center [55, 34] width 74 height 9
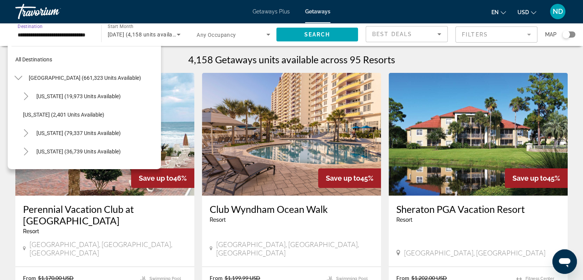
scroll to position [138, 0]
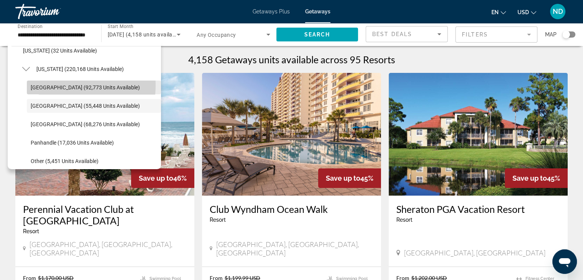
click at [48, 85] on span "Orlando & Disney Area (92,773 units available)" at bounding box center [85, 87] width 109 height 6
type input "**********"
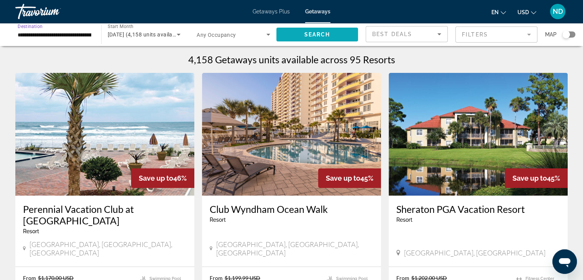
click at [311, 34] on span "Search" at bounding box center [317, 34] width 26 height 6
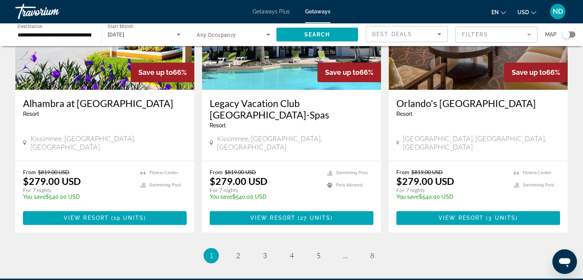
scroll to position [983, 0]
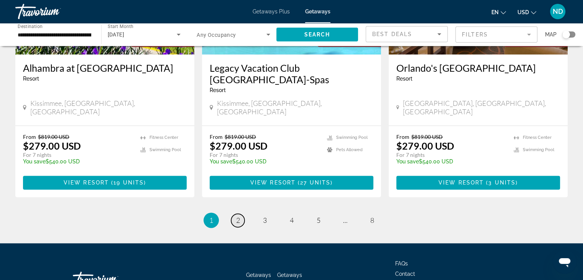
click at [238, 216] on span "2" at bounding box center [238, 220] width 4 height 8
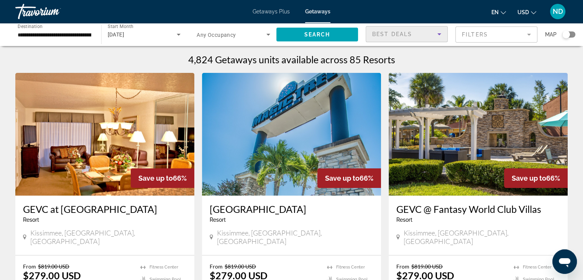
click at [388, 36] on span "Best Deals" at bounding box center [392, 34] width 40 height 6
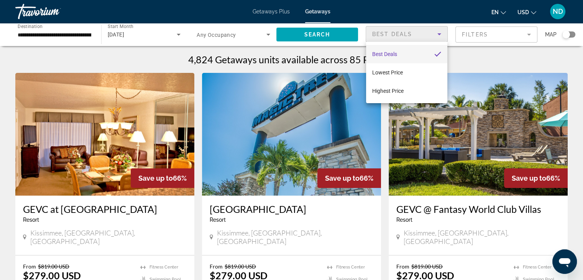
click at [257, 34] on div at bounding box center [291, 140] width 583 height 280
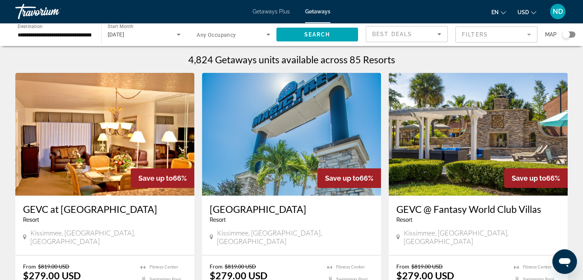
click at [267, 33] on icon "Search widget" at bounding box center [268, 34] width 9 height 9
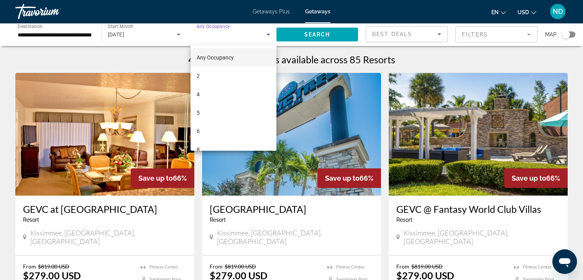
drag, startPoint x: 392, startPoint y: 84, endPoint x: 390, endPoint y: 89, distance: 5.9
click at [392, 84] on div at bounding box center [291, 140] width 583 height 280
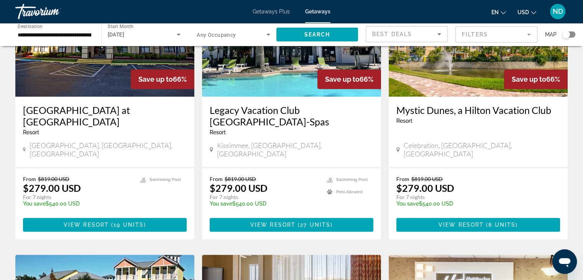
scroll to position [345, 0]
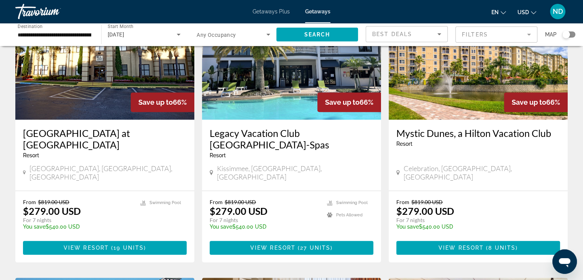
click at [442, 82] on img "Main content" at bounding box center [478, 58] width 179 height 123
